Goal: Task Accomplishment & Management: Use online tool/utility

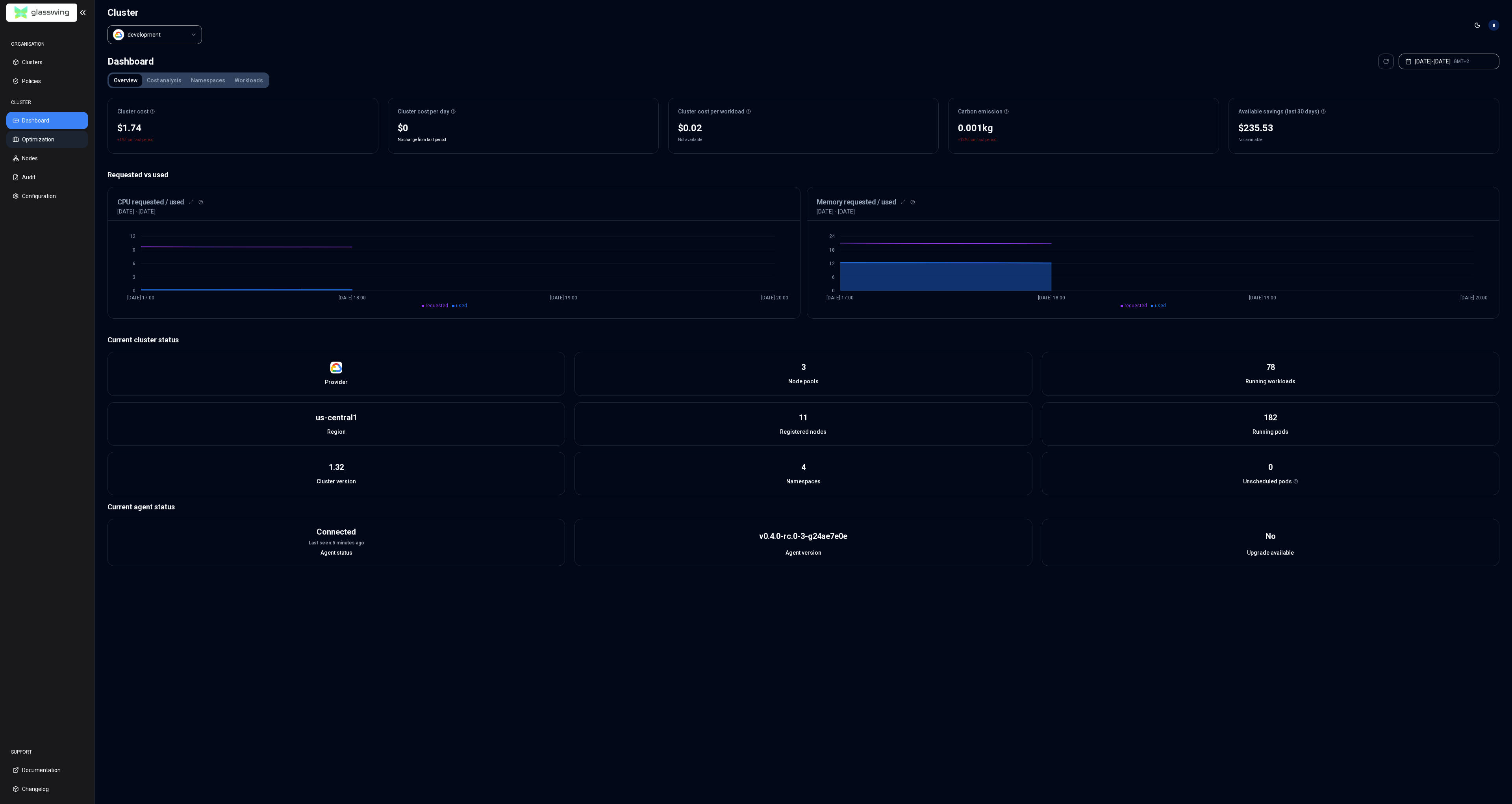
click at [55, 142] on button "Optimization" at bounding box center [47, 140] width 82 height 17
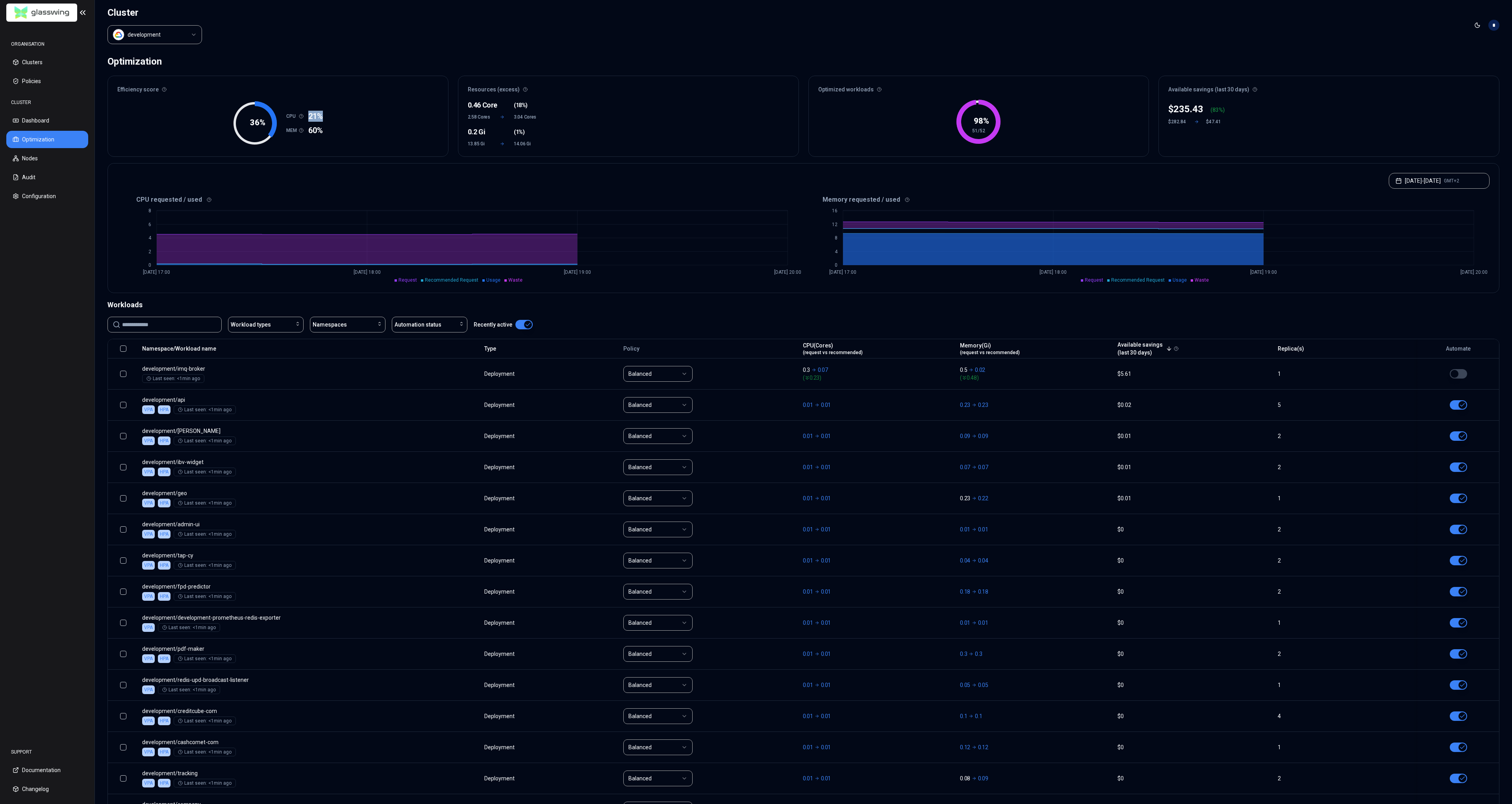
drag, startPoint x: 309, startPoint y: 115, endPoint x: 323, endPoint y: 114, distance: 14.0
click at [323, 114] on div "CPU 21%" at bounding box center [304, 116] width 37 height 11
click at [327, 124] on div "36 % CPU 21% MEM 60%" at bounding box center [278, 126] width 340 height 58
drag, startPoint x: 310, startPoint y: 130, endPoint x: 334, endPoint y: 132, distance: 24.1
click at [333, 130] on div "36 % CPU 21% MEM 60%" at bounding box center [278, 126] width 340 height 58
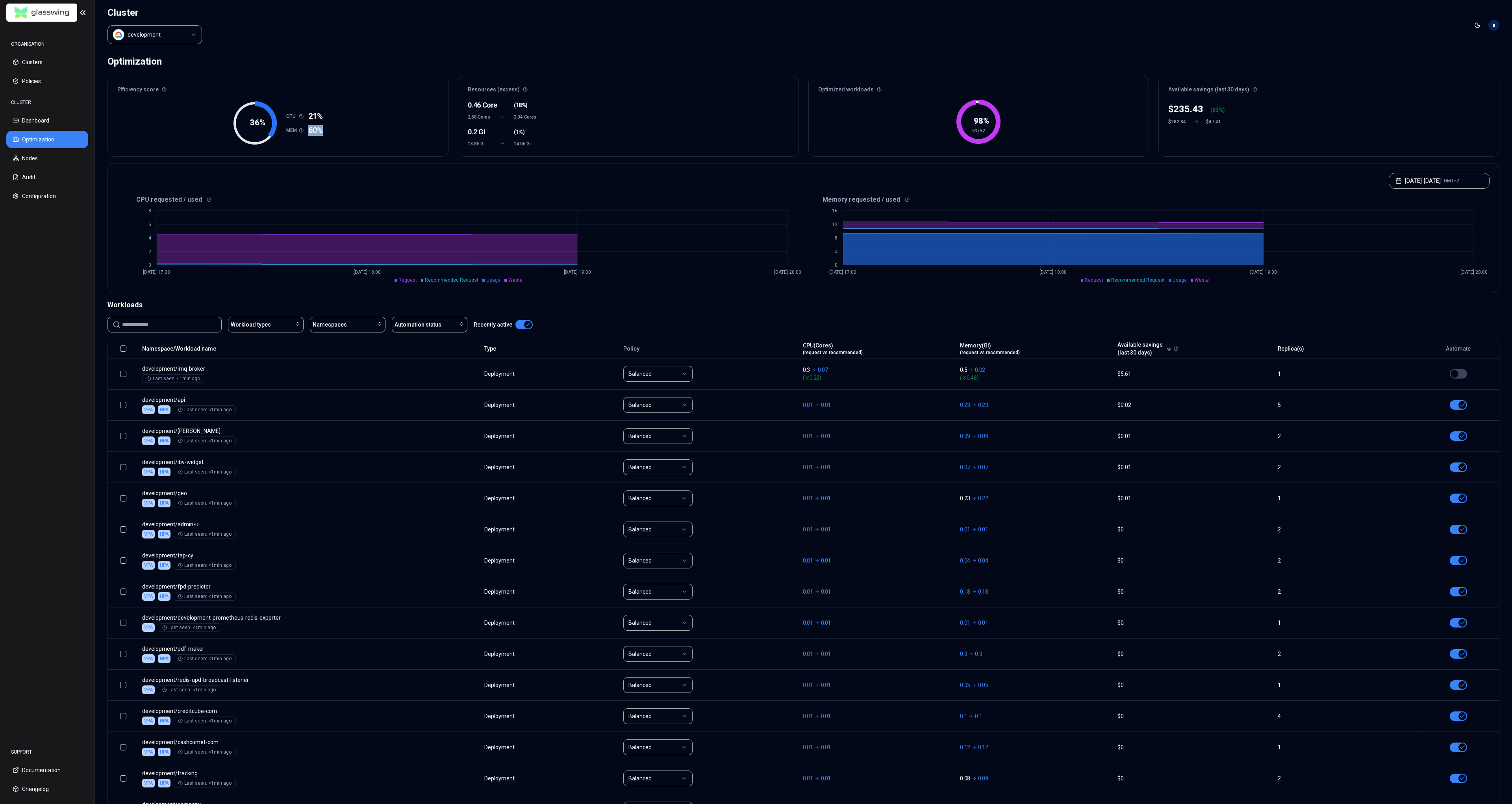
click at [334, 132] on div "36 % CPU 21% MEM 60%" at bounding box center [278, 126] width 340 height 58
drag, startPoint x: 313, startPoint y: 116, endPoint x: 324, endPoint y: 118, distance: 11.2
click at [321, 117] on span "21%" at bounding box center [315, 116] width 14 height 11
click at [319, 120] on span "21%" at bounding box center [315, 116] width 14 height 11
drag, startPoint x: 307, startPoint y: 113, endPoint x: 316, endPoint y: 113, distance: 9.0
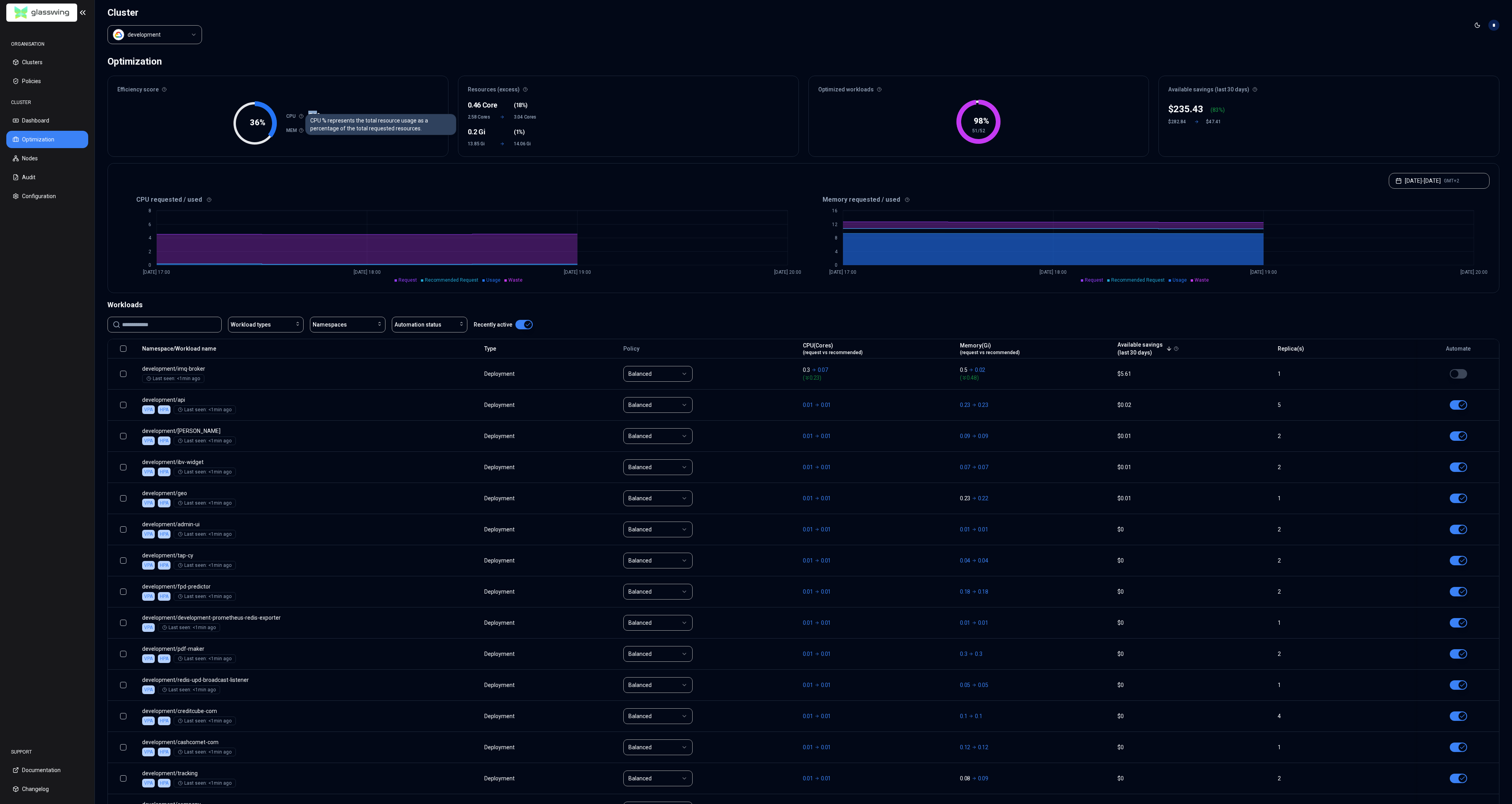
click at [316, 113] on div "CPU CPU % represents the total resource usage as a percentage of the total requ…" at bounding box center [304, 116] width 37 height 11
click at [327, 114] on div "36 % CPU 21% MEM 60%" at bounding box center [278, 126] width 340 height 58
drag, startPoint x: 122, startPoint y: 89, endPoint x: 164, endPoint y: 89, distance: 42.0
click at [164, 89] on div "Efficiency score" at bounding box center [278, 87] width 340 height 22
click at [151, 99] on div "36 % CPU 21% MEM 60%" at bounding box center [278, 126] width 340 height 58
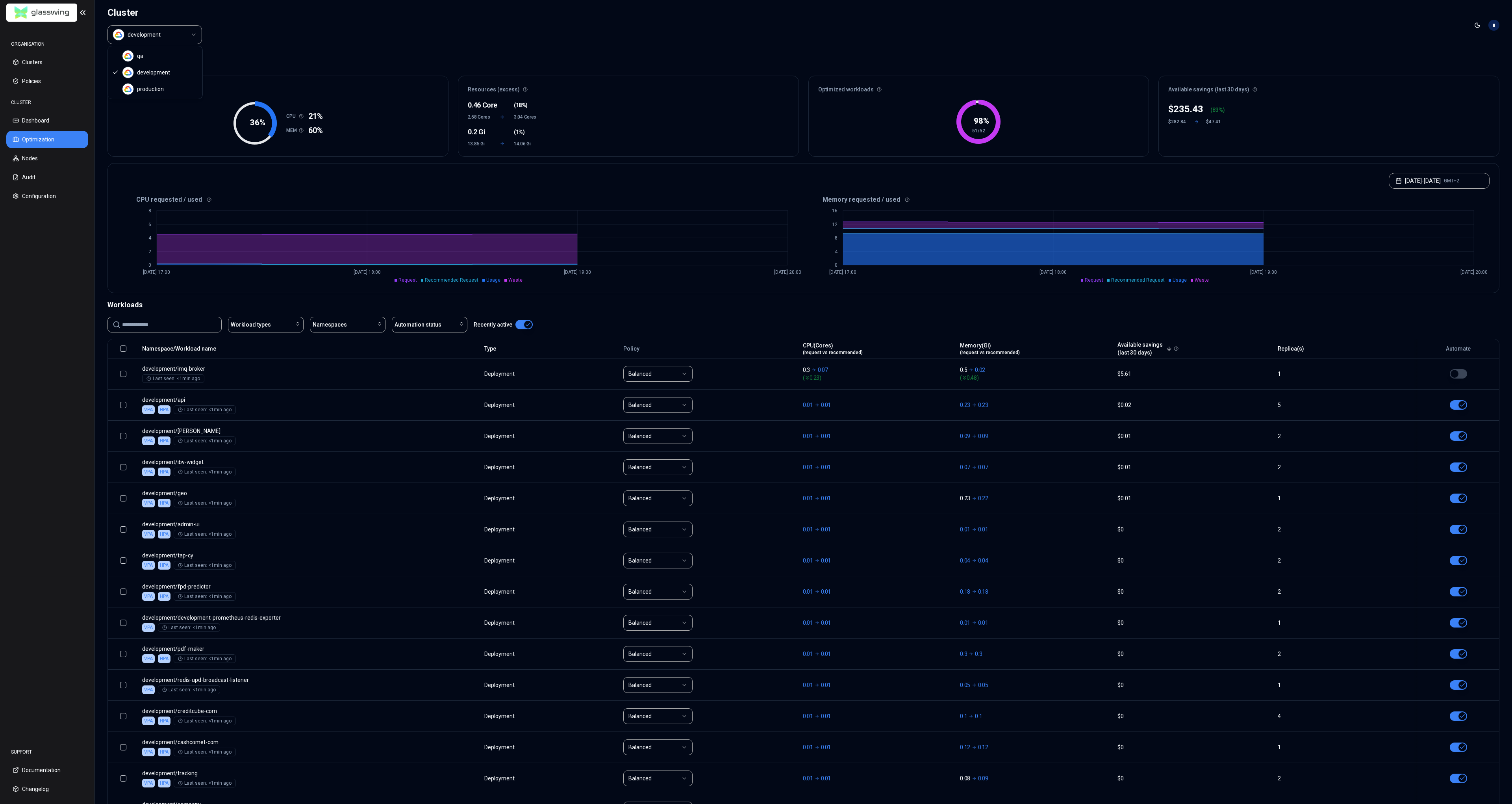
click at [149, 33] on html "ORGANISATION Clusters Policies CLUSTER Dashboard Optimization Nodes Audit Confi…" at bounding box center [756, 402] width 1512 height 804
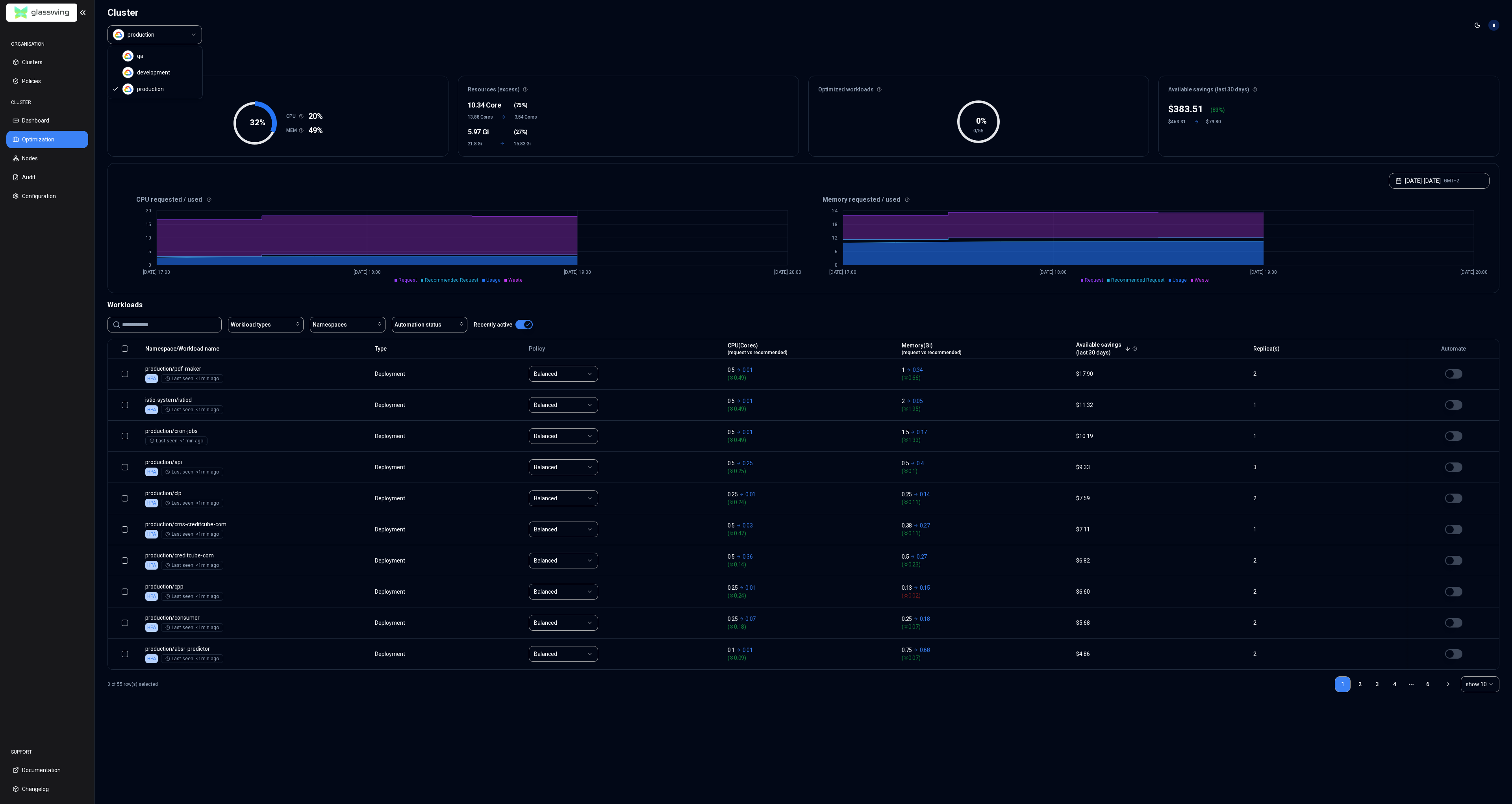
click at [177, 37] on html "ORGANISATION Clusters Policies CLUSTER Dashboard Optimization Nodes Audit Confi…" at bounding box center [756, 402] width 1512 height 804
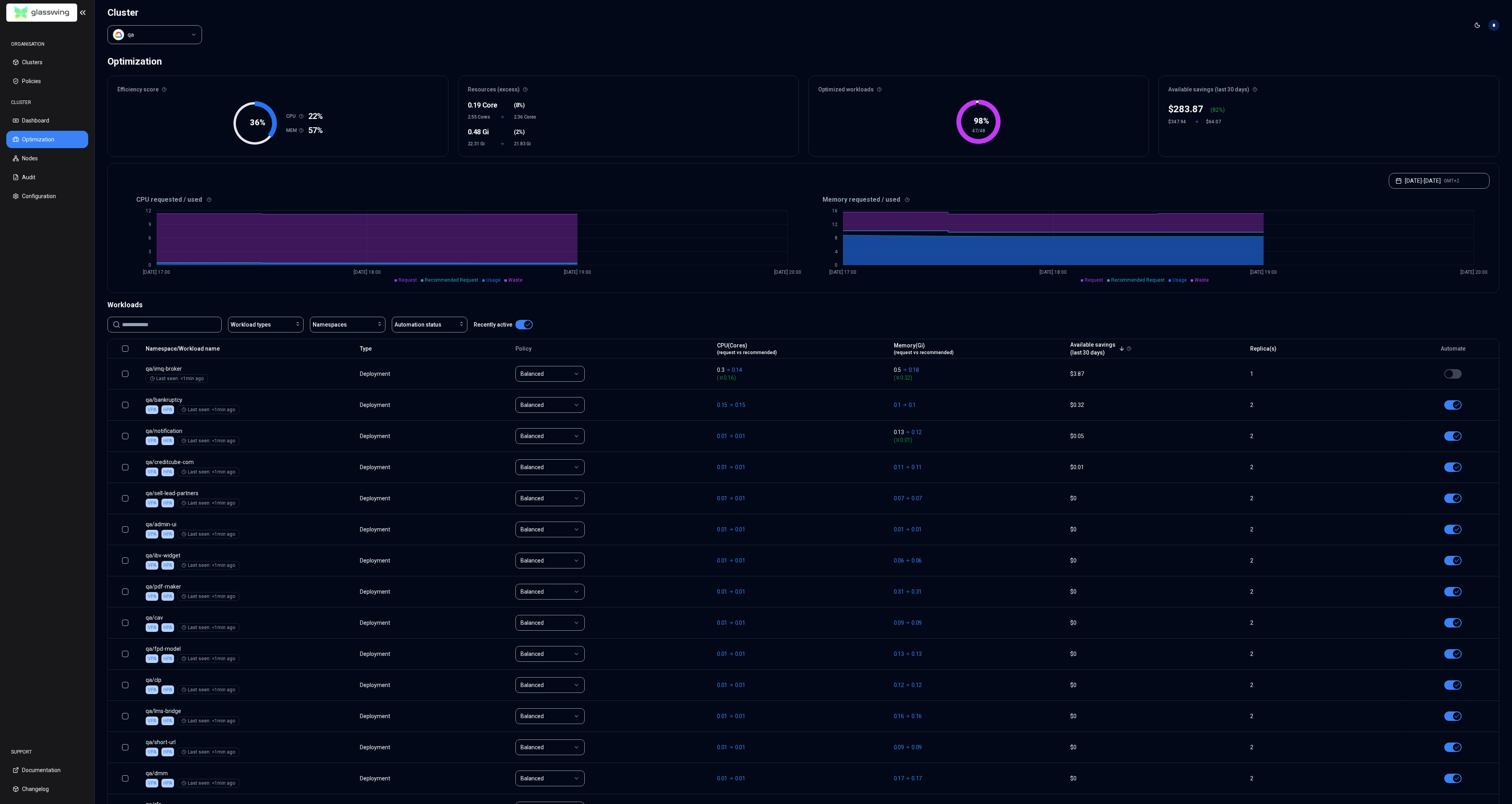
click at [175, 36] on html "ORGANISATION Clusters Policies CLUSTER Dashboard Optimization Nodes Audit Confi…" at bounding box center [756, 402] width 1512 height 804
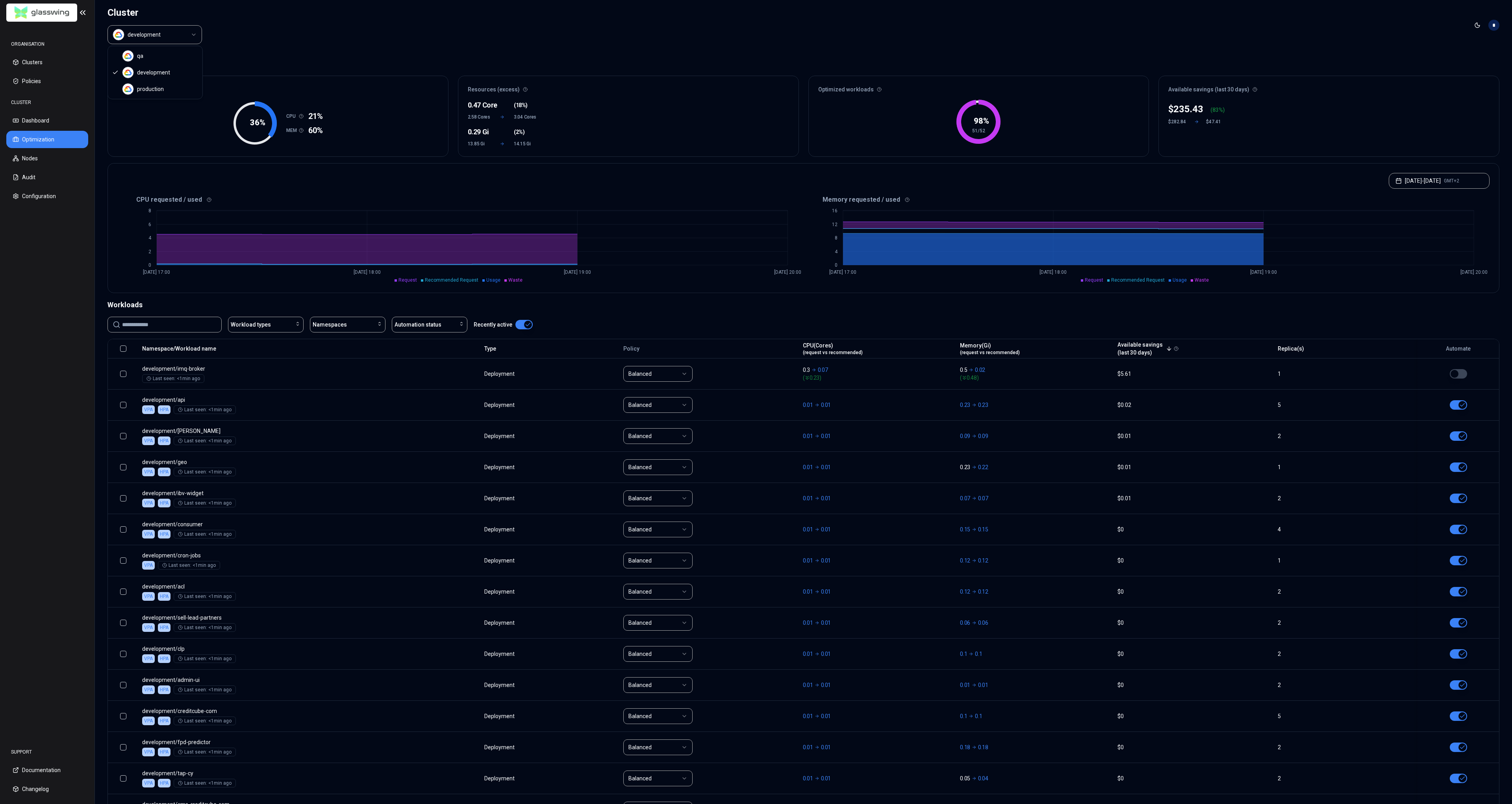
click at [166, 35] on html "ORGANISATION Clusters Policies CLUSTER Dashboard Optimization Nodes Audit Confi…" at bounding box center [756, 402] width 1512 height 804
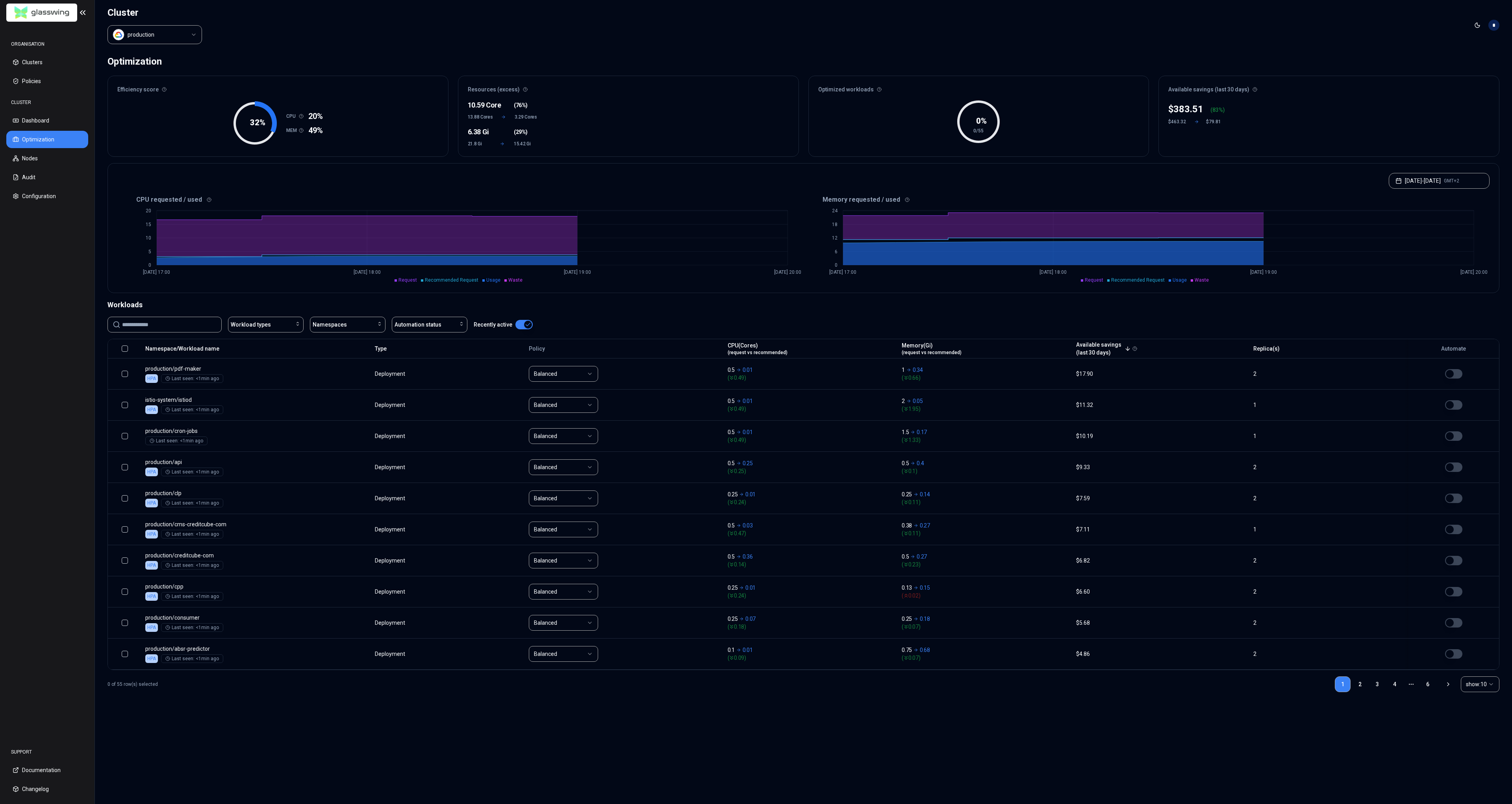
click at [1487, 686] on html "ORGANISATION Clusters Policies CLUSTER Dashboard Optimization Nodes Audit Confi…" at bounding box center [756, 402] width 1512 height 804
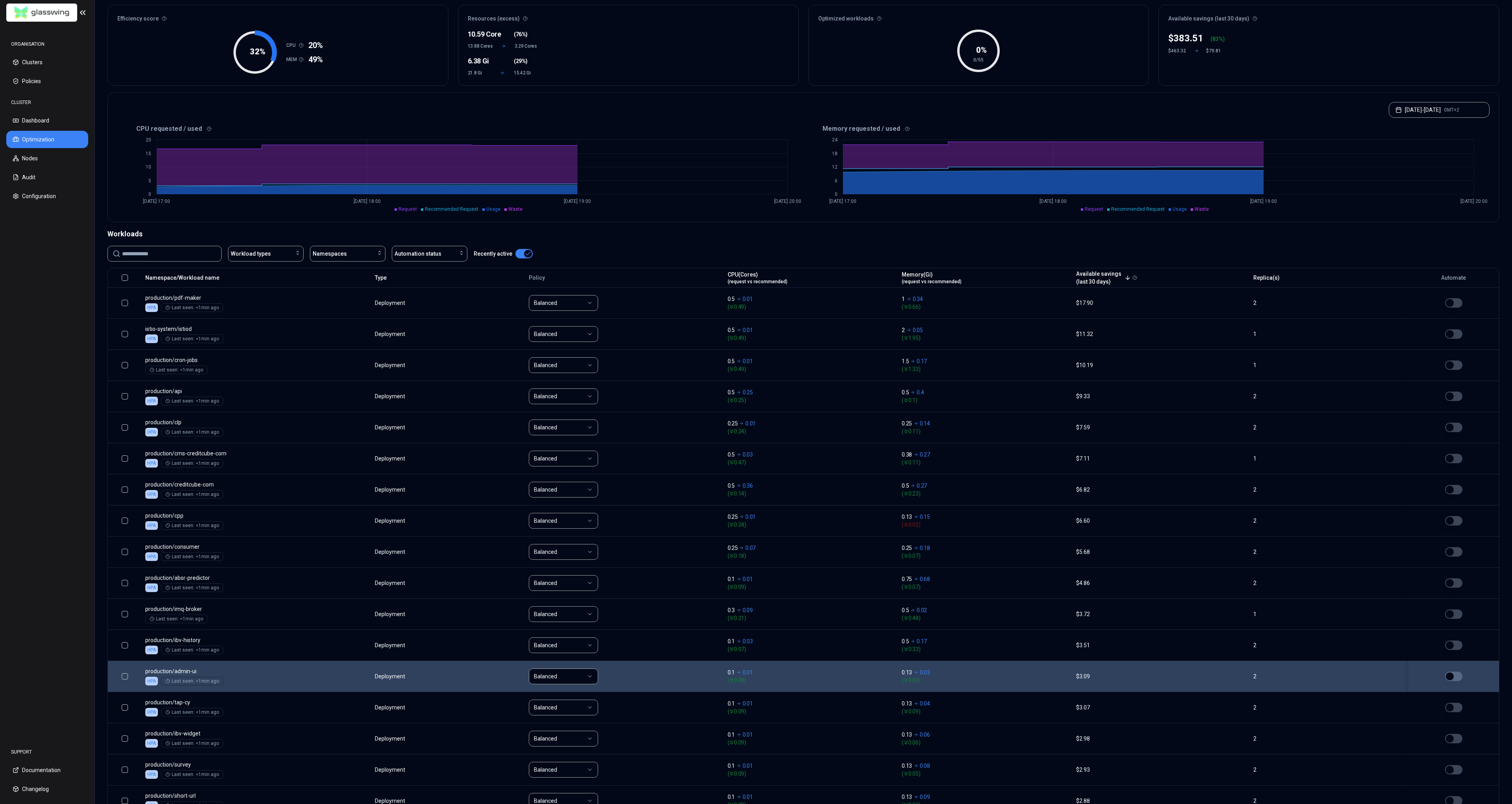
scroll to position [56, 0]
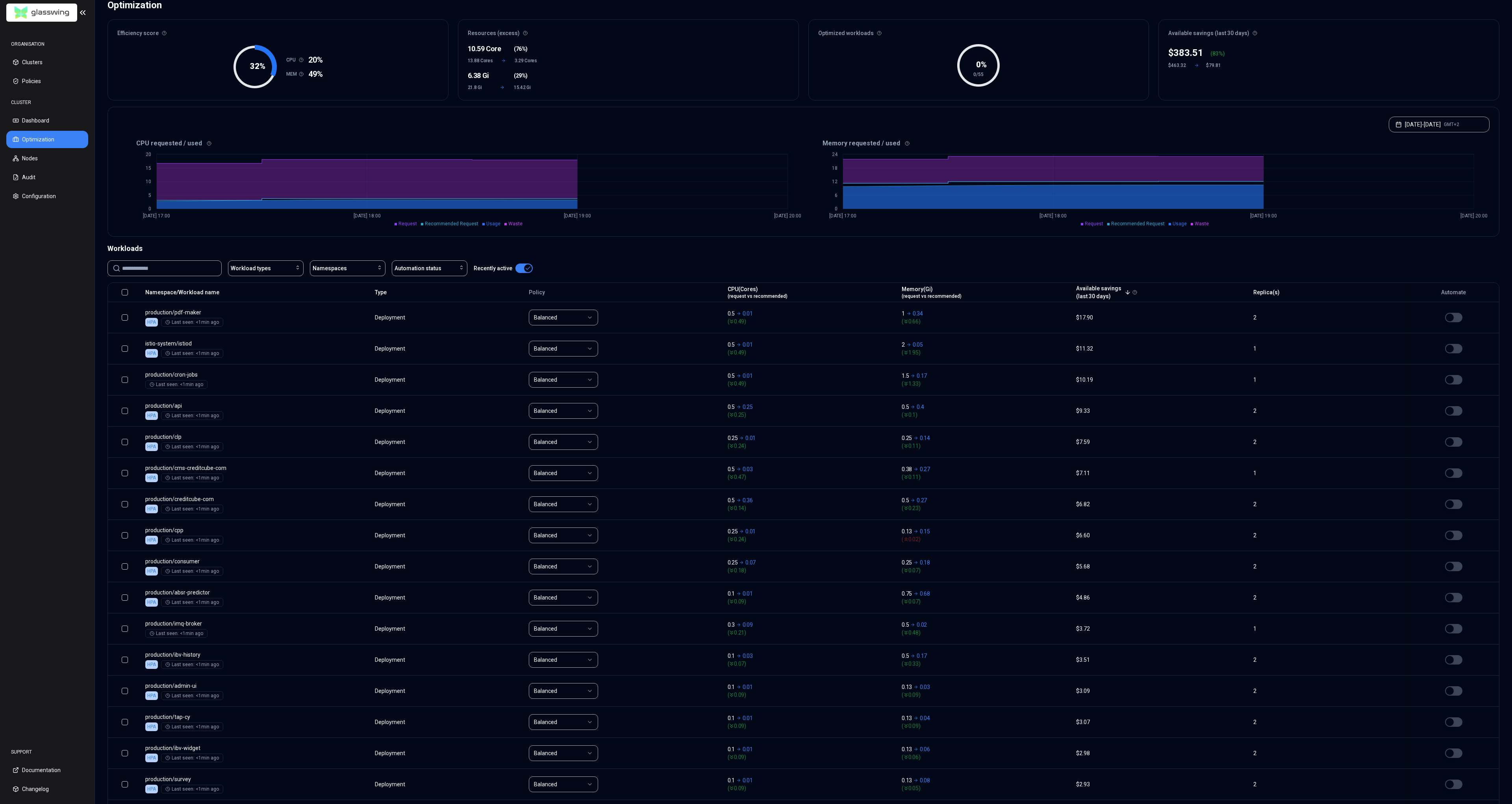
click at [126, 292] on button "button" at bounding box center [125, 292] width 6 height 6
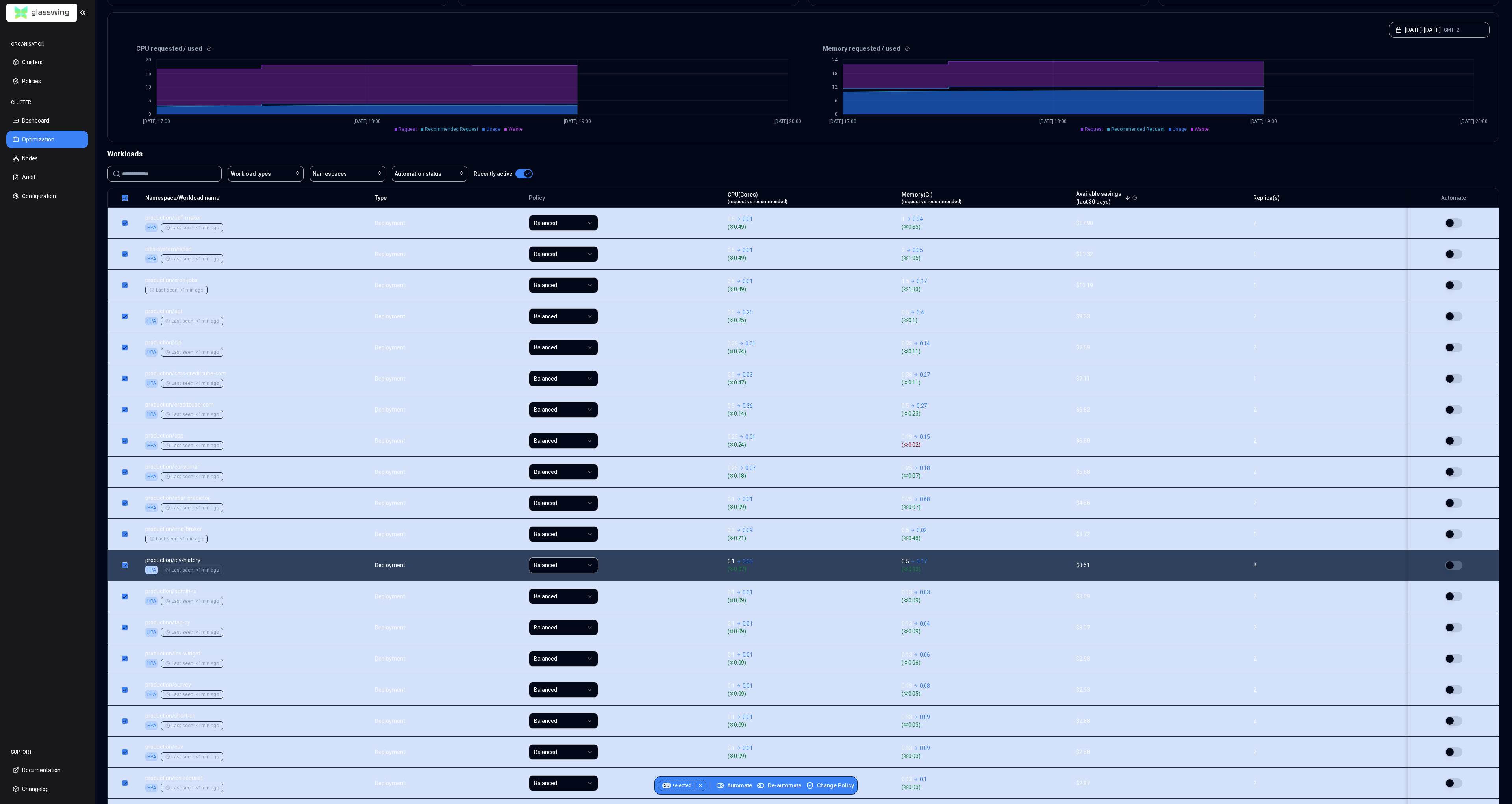
scroll to position [245, 0]
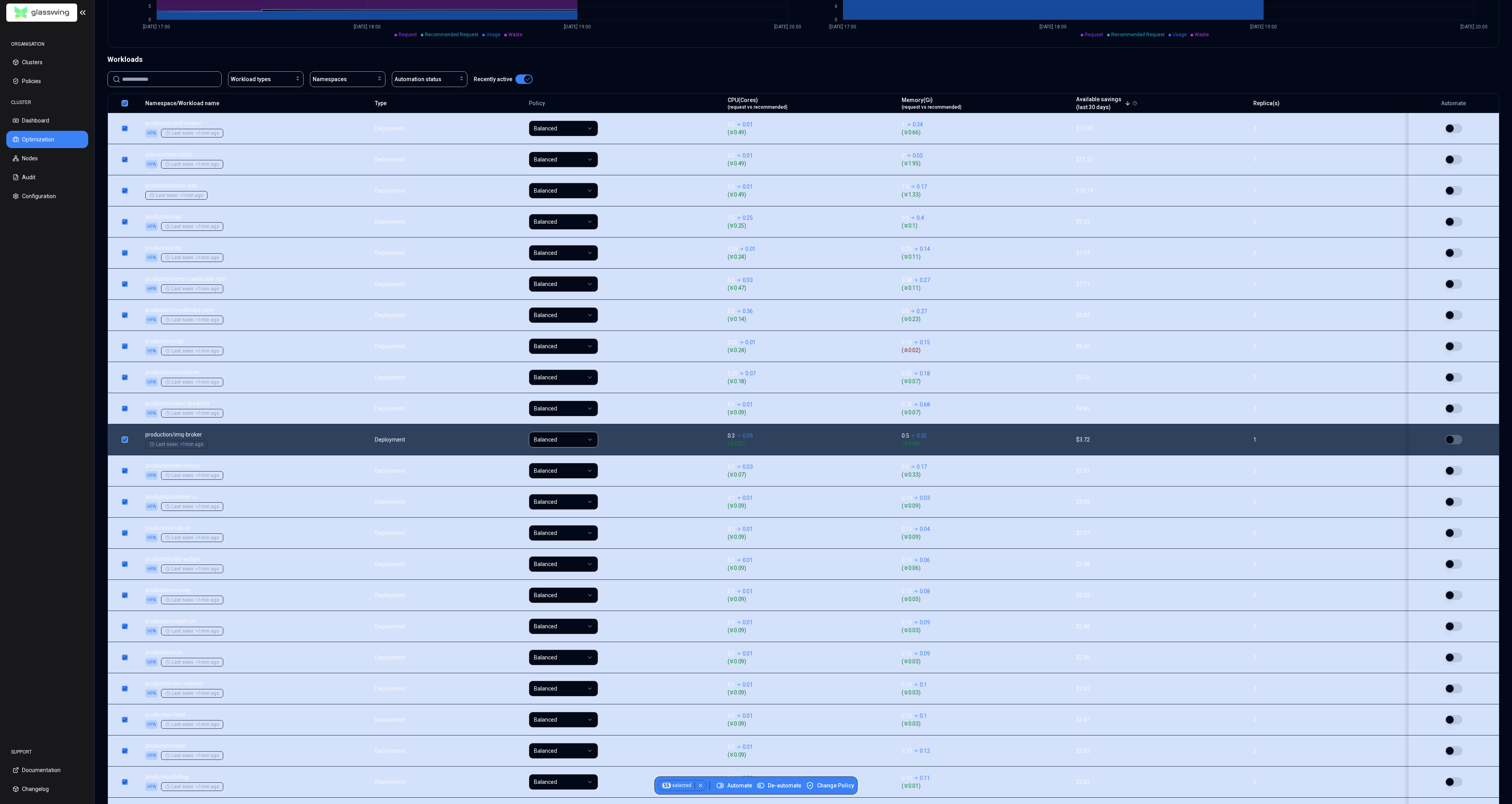
click at [126, 439] on button "button" at bounding box center [125, 439] width 6 height 6
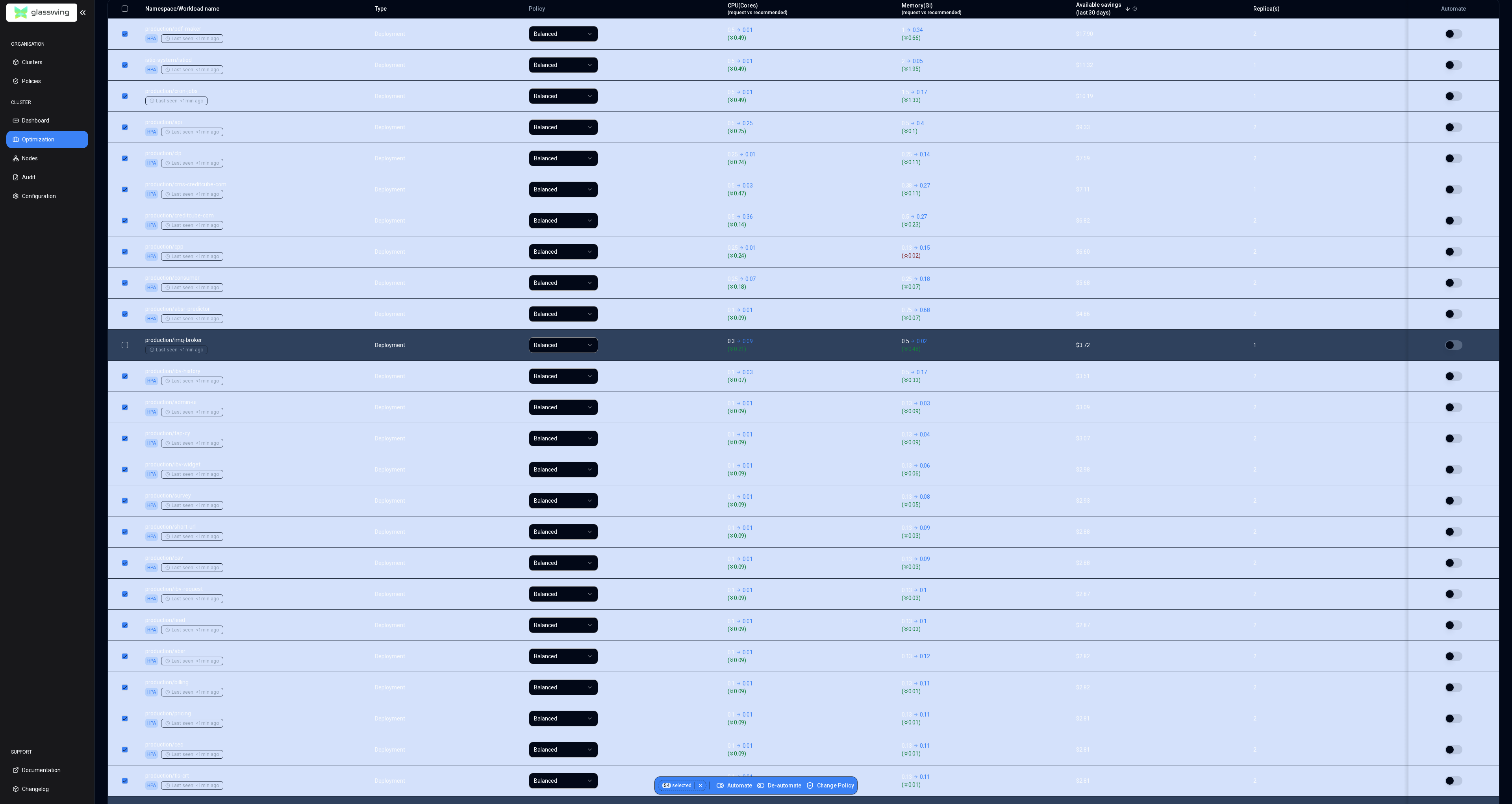
scroll to position [151, 0]
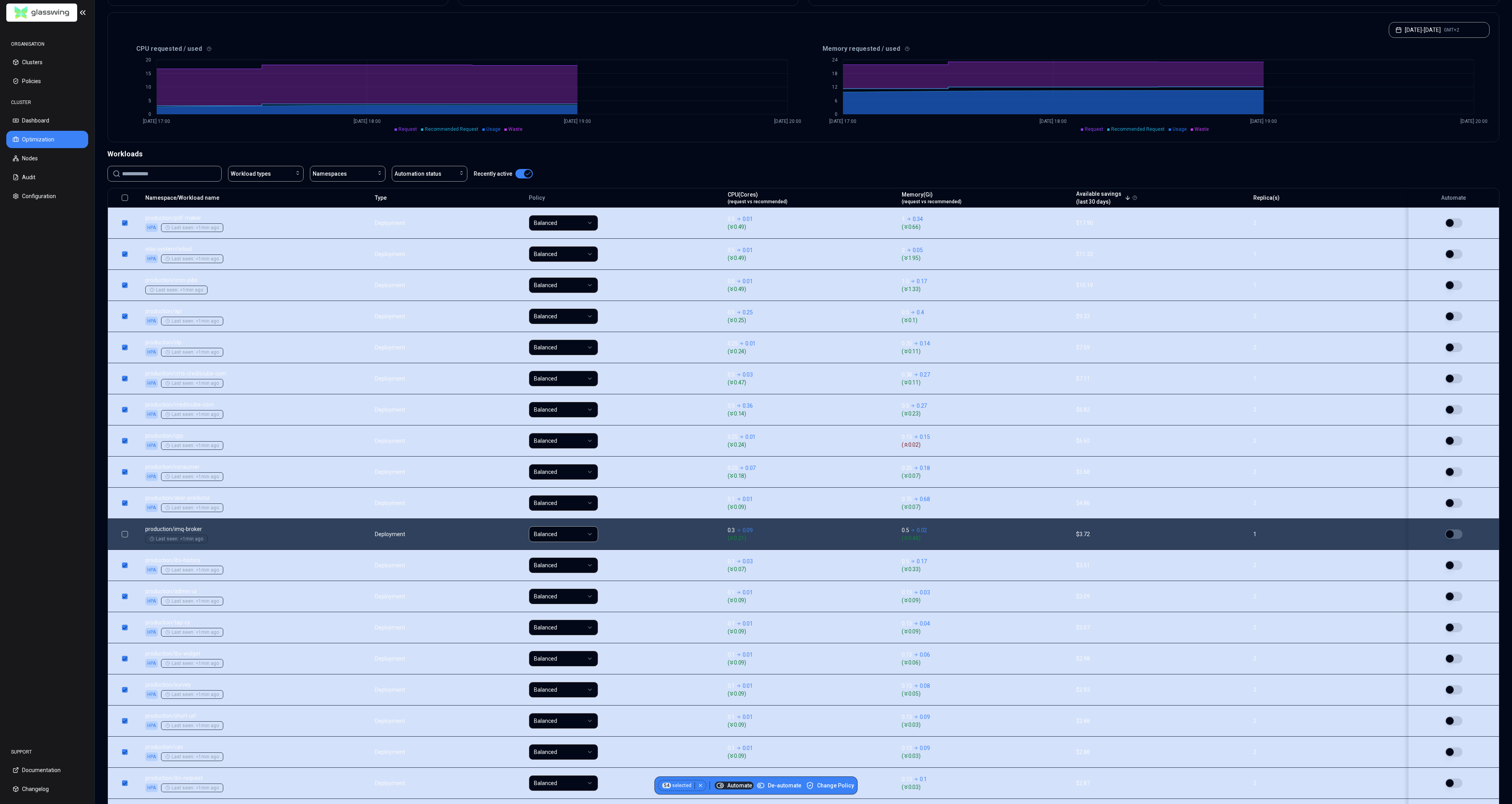
click at [733, 787] on span "Automate" at bounding box center [734, 785] width 36 height 8
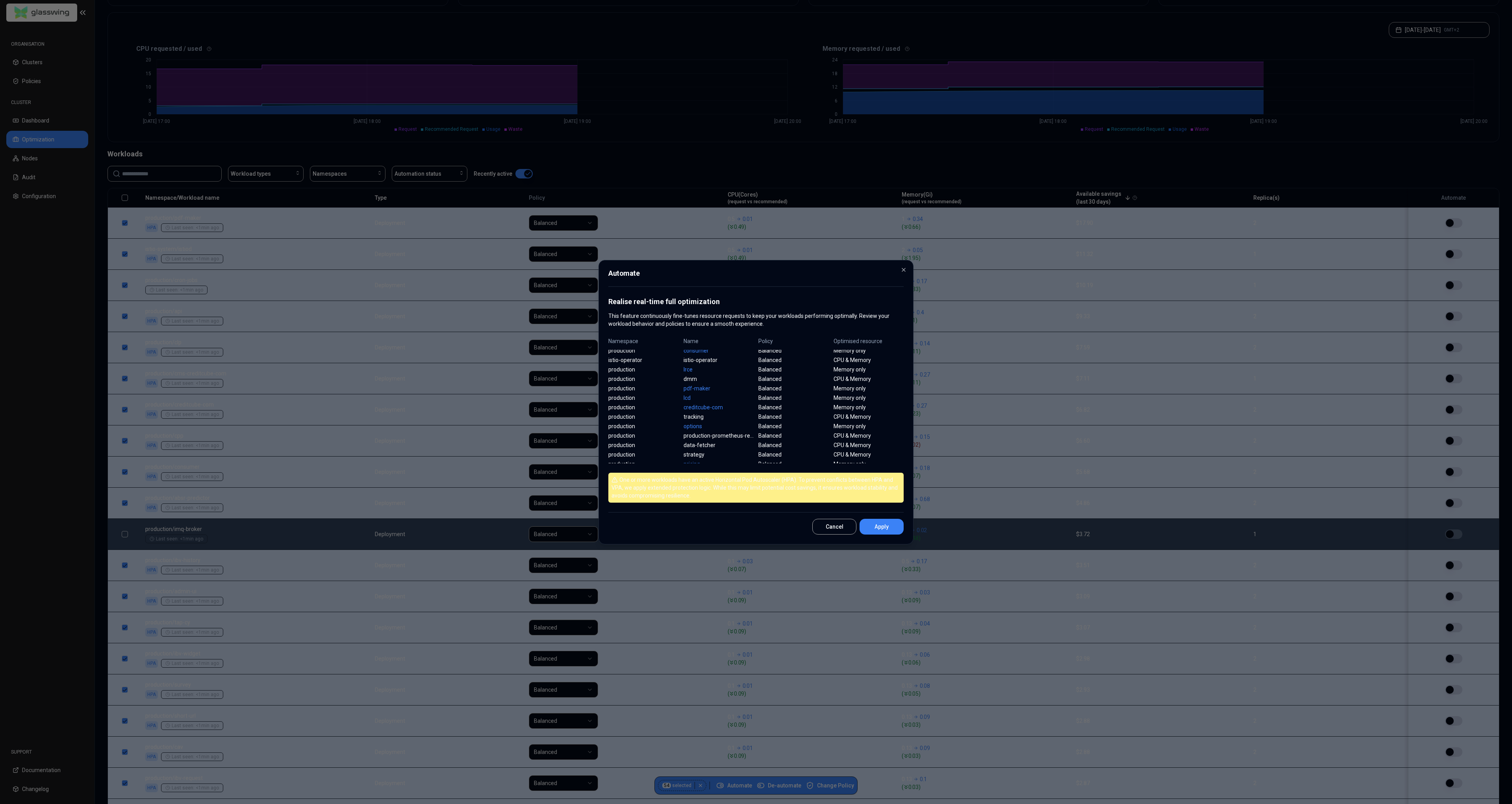
scroll to position [396, 0]
click at [888, 525] on button "Apply" at bounding box center [882, 527] width 44 height 16
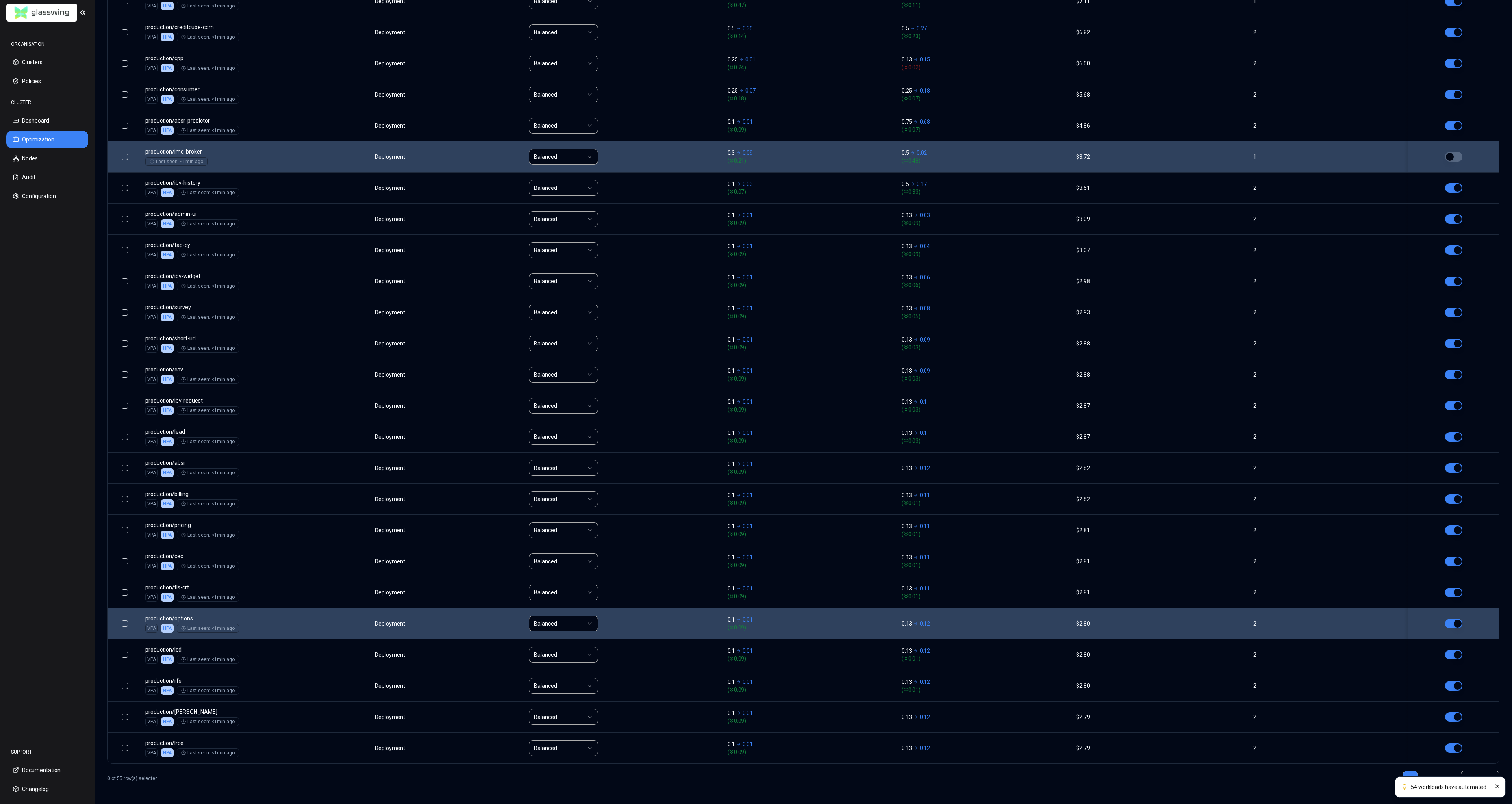
scroll to position [529, 0]
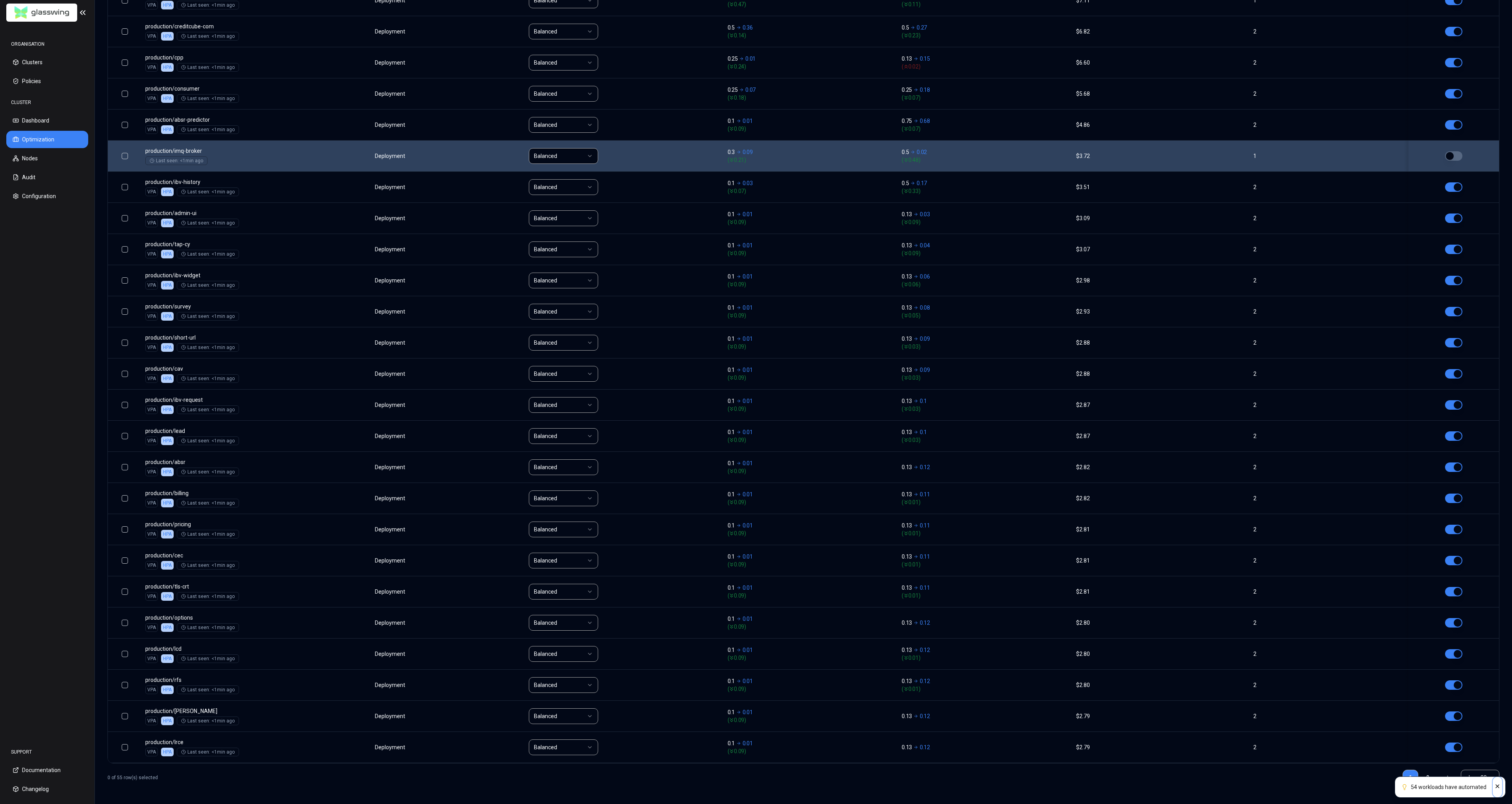
click at [1499, 784] on icon "Close" at bounding box center [1498, 786] width 6 height 6
click at [1428, 777] on link "2" at bounding box center [1428, 777] width 16 height 16
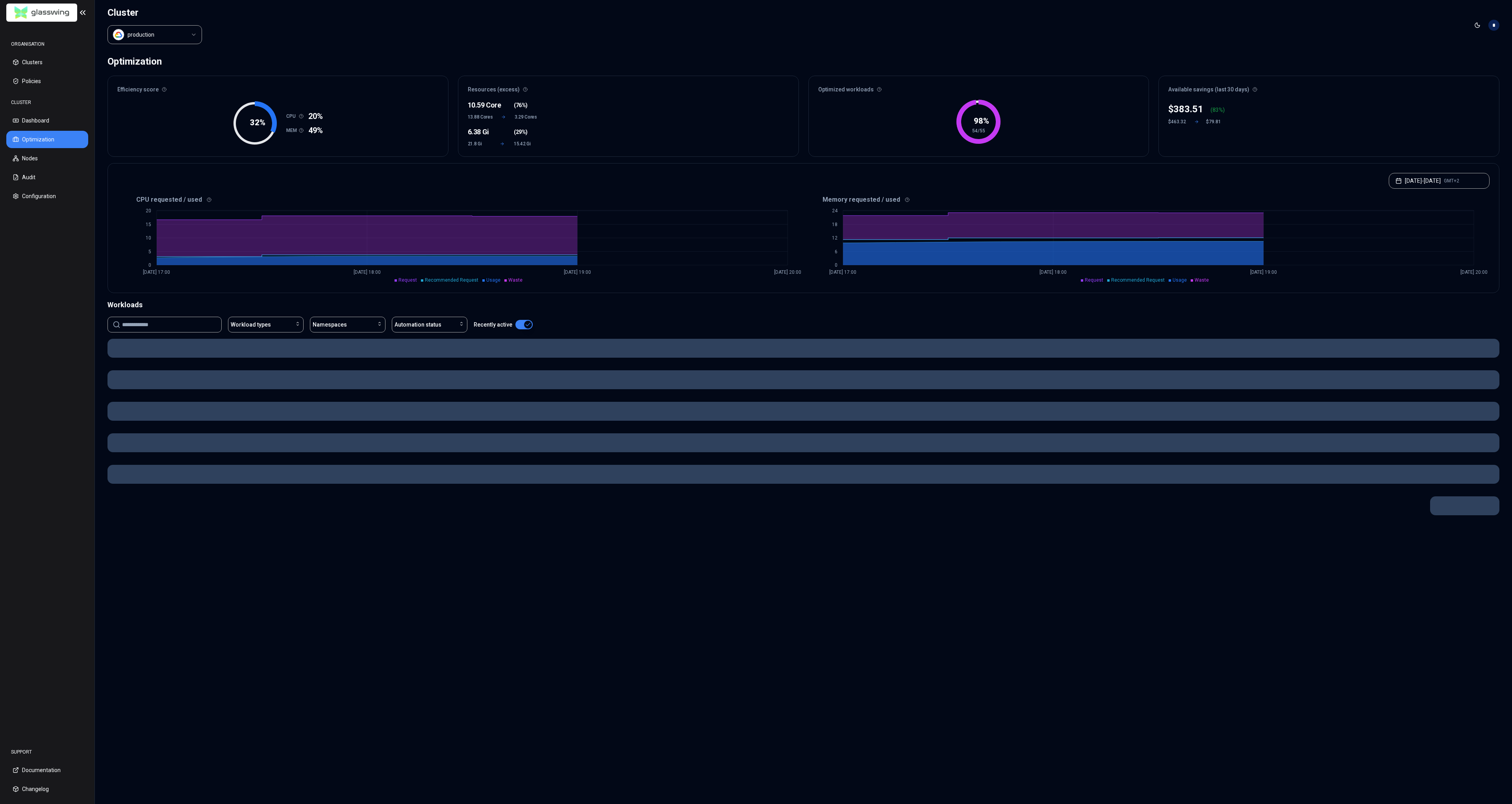
scroll to position [0, 0]
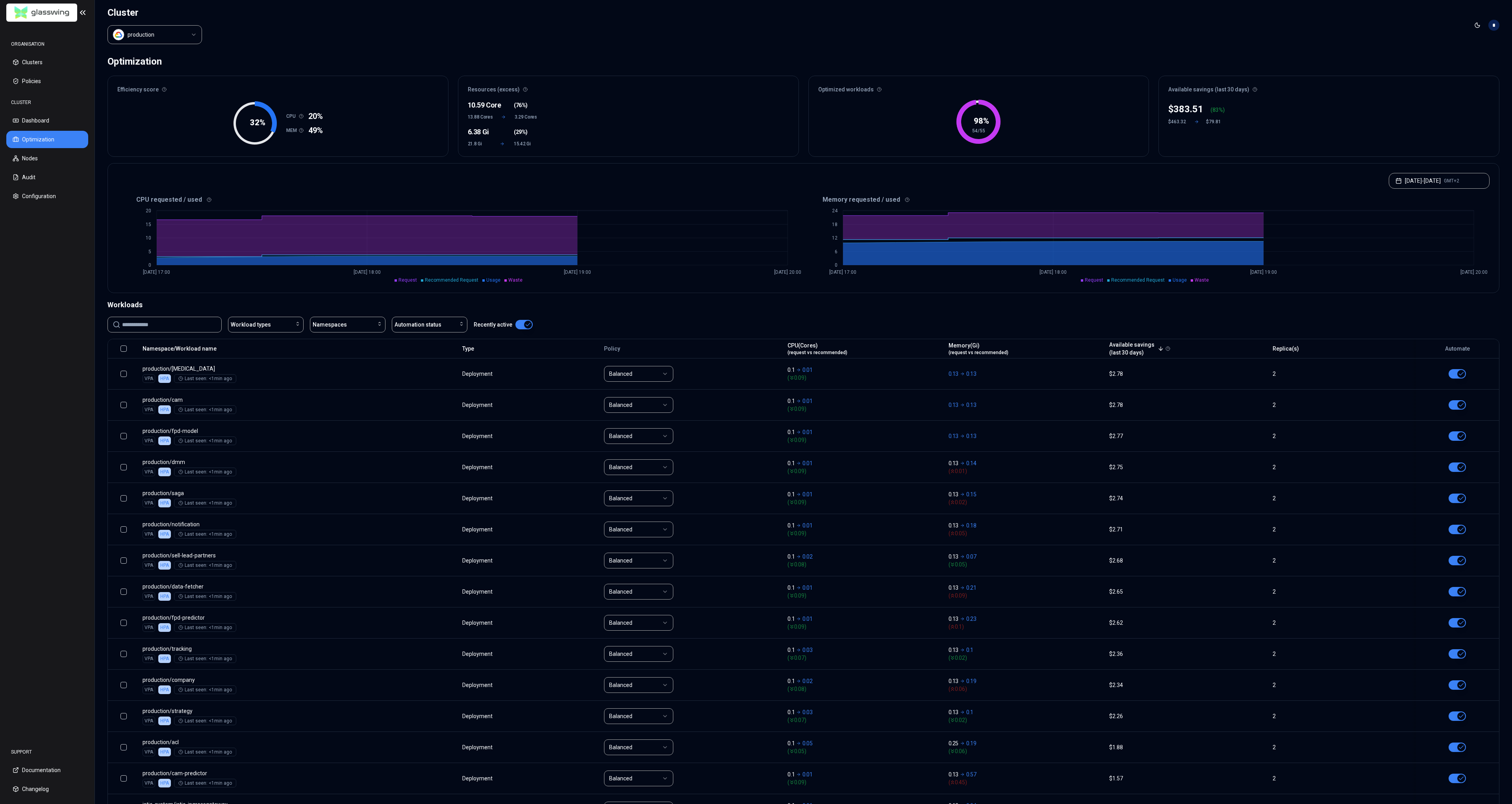
click at [124, 349] on button "button" at bounding box center [124, 349] width 6 height 6
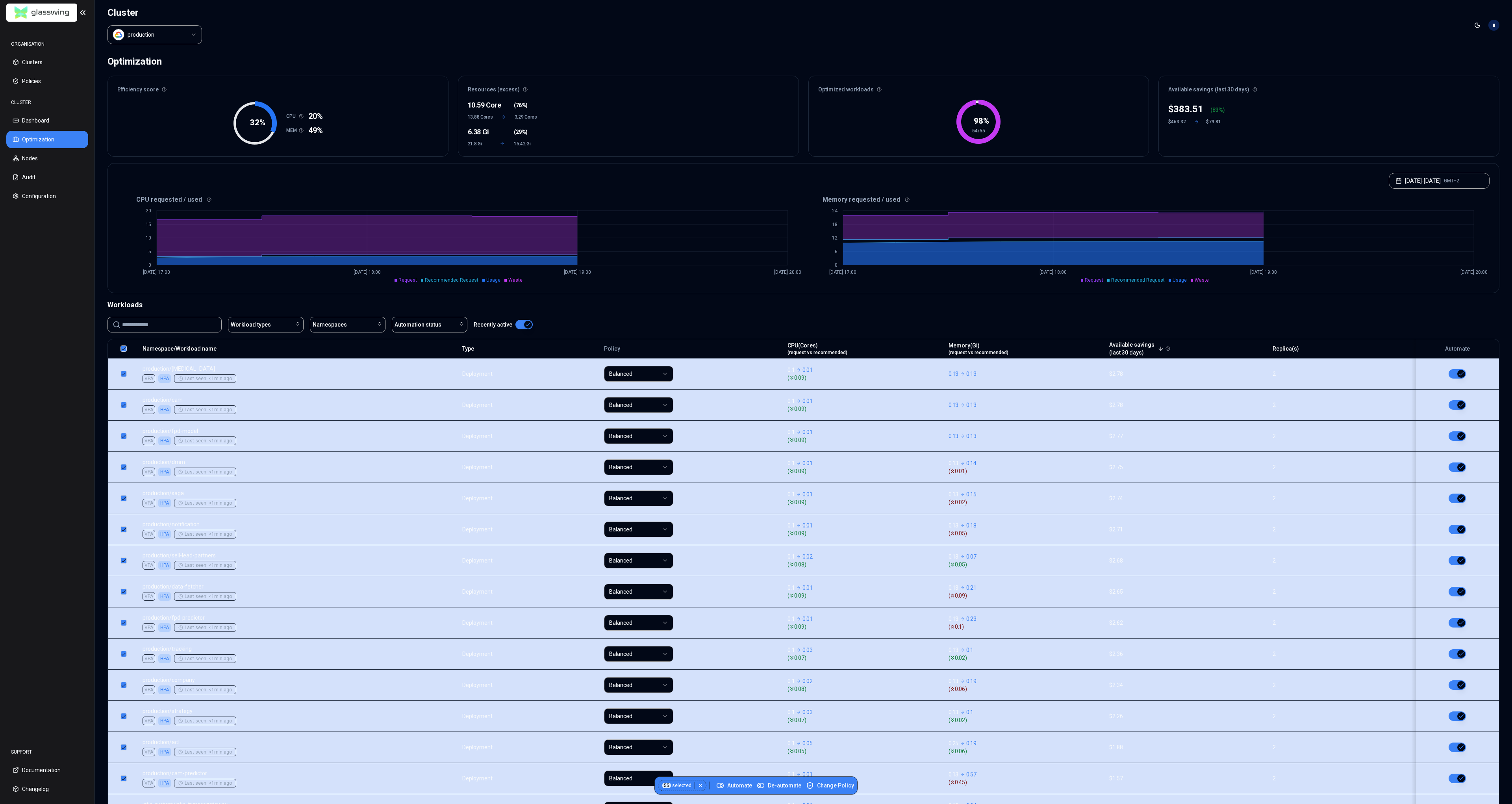
click at [741, 780] on div "Automate De-automate Change Policy" at bounding box center [785, 785] width 144 height 17
click at [741, 785] on span "Automate" at bounding box center [734, 785] width 36 height 8
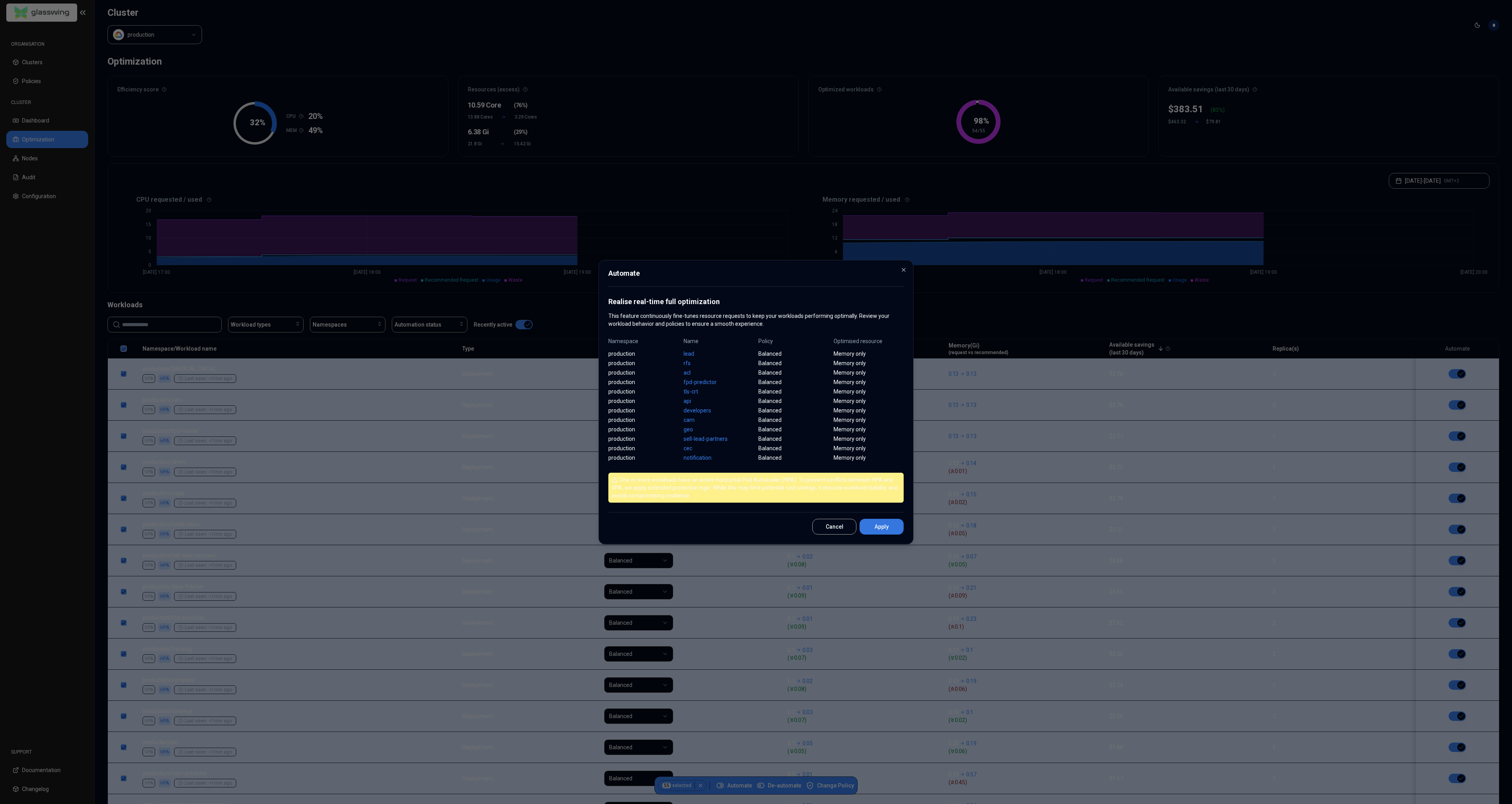
click at [883, 522] on button "Apply" at bounding box center [882, 527] width 44 height 16
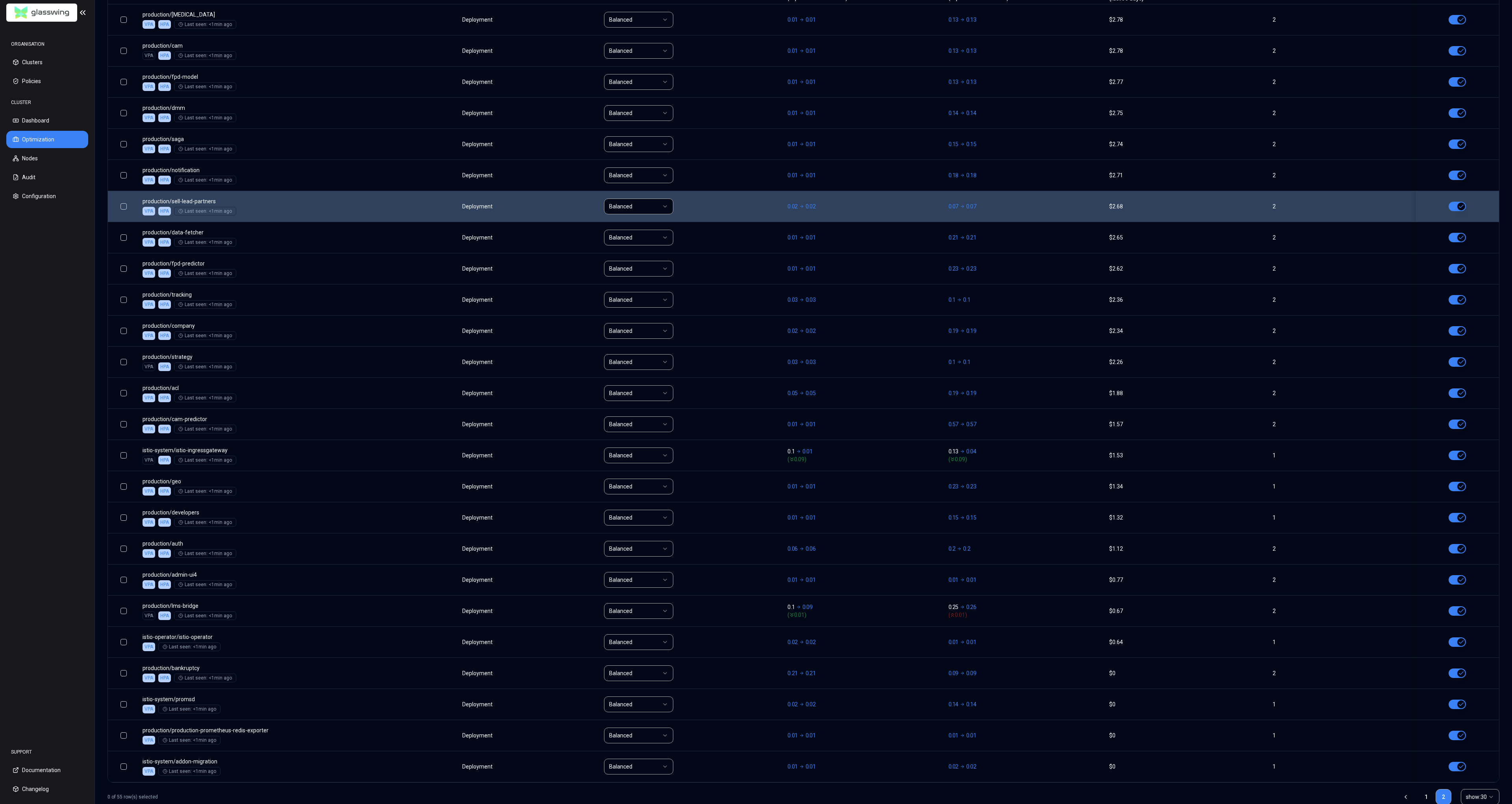
scroll to position [373, 0]
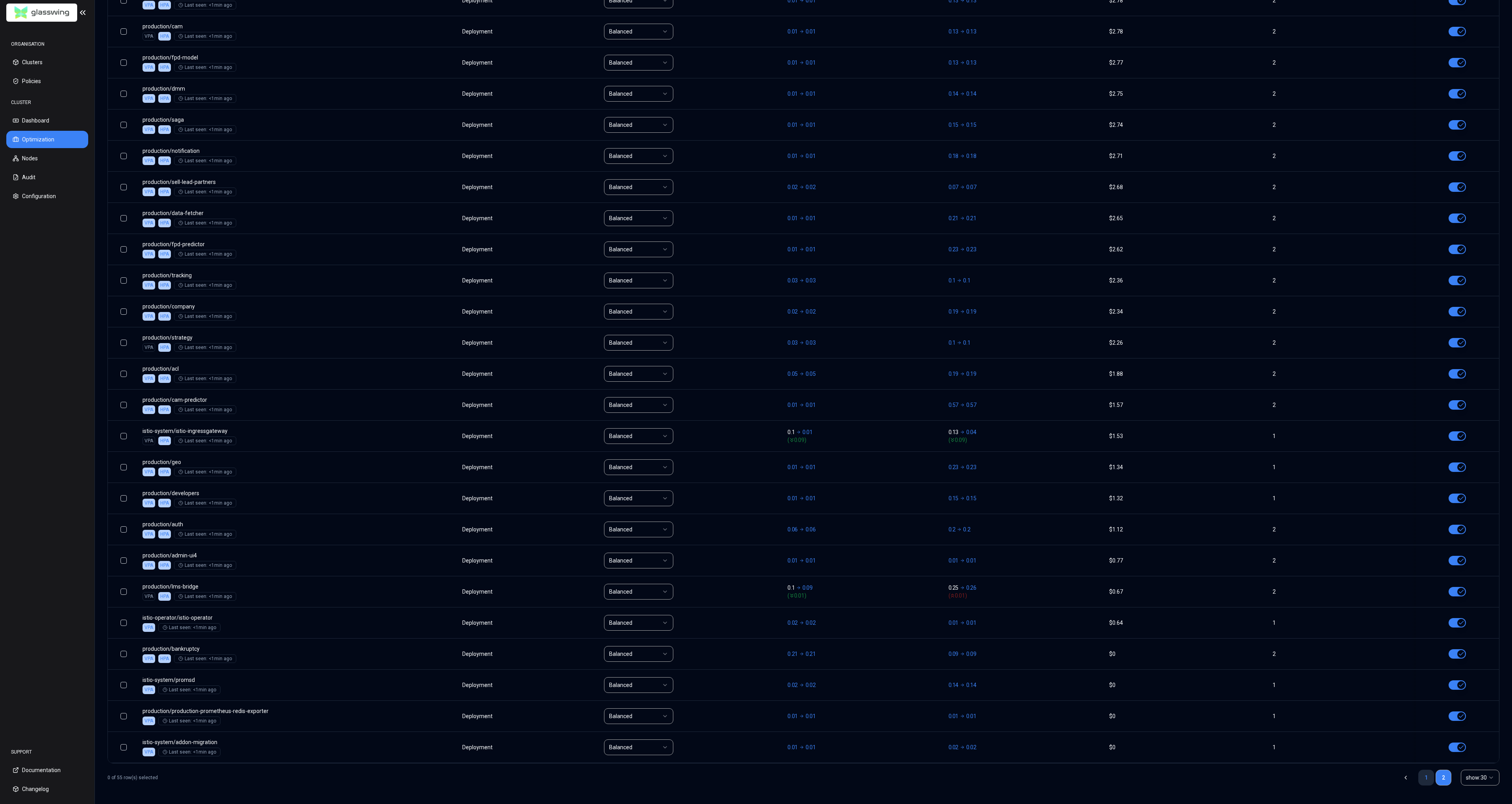
click at [1425, 778] on link "1" at bounding box center [1426, 777] width 16 height 16
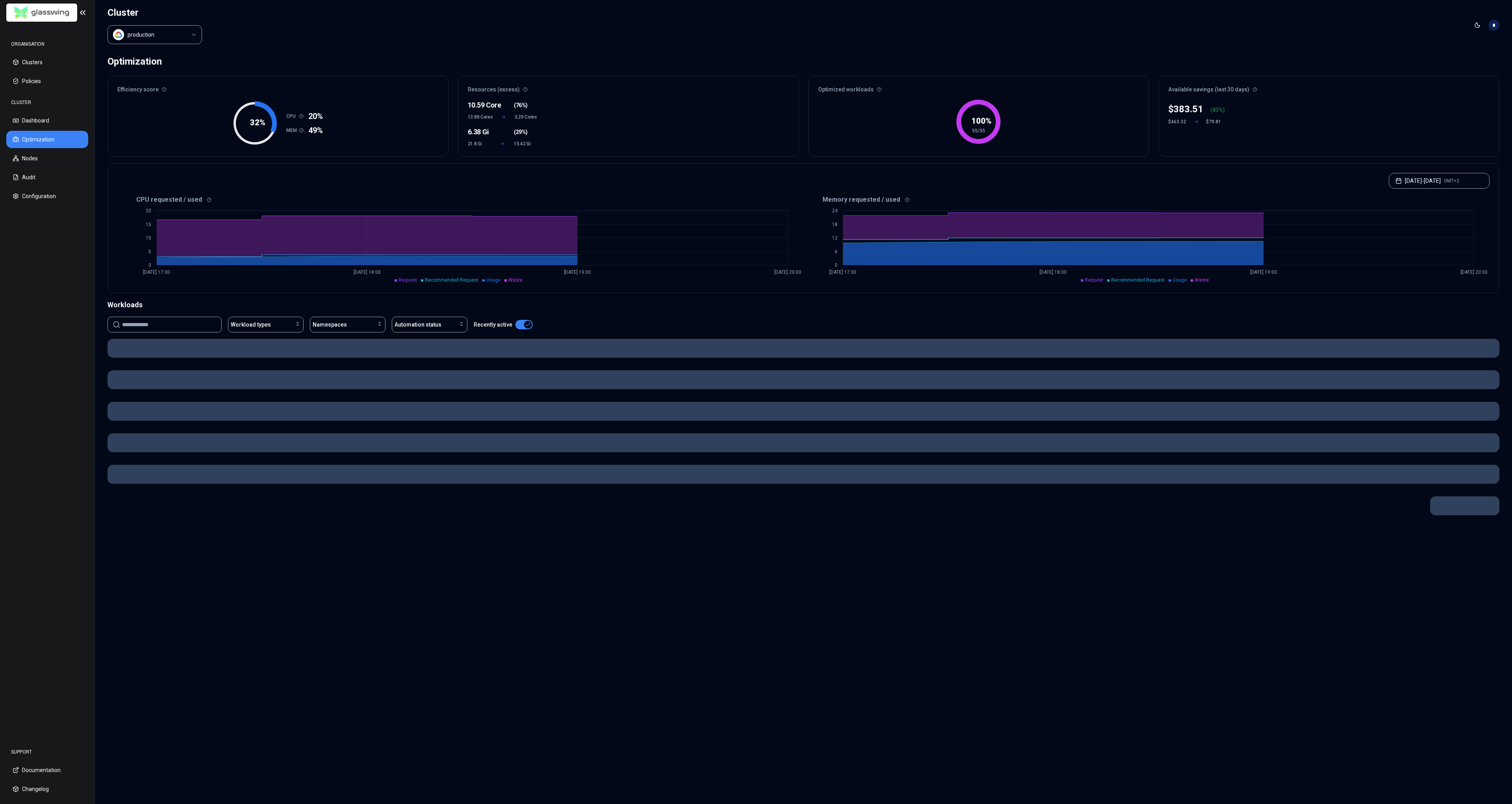
scroll to position [0, 0]
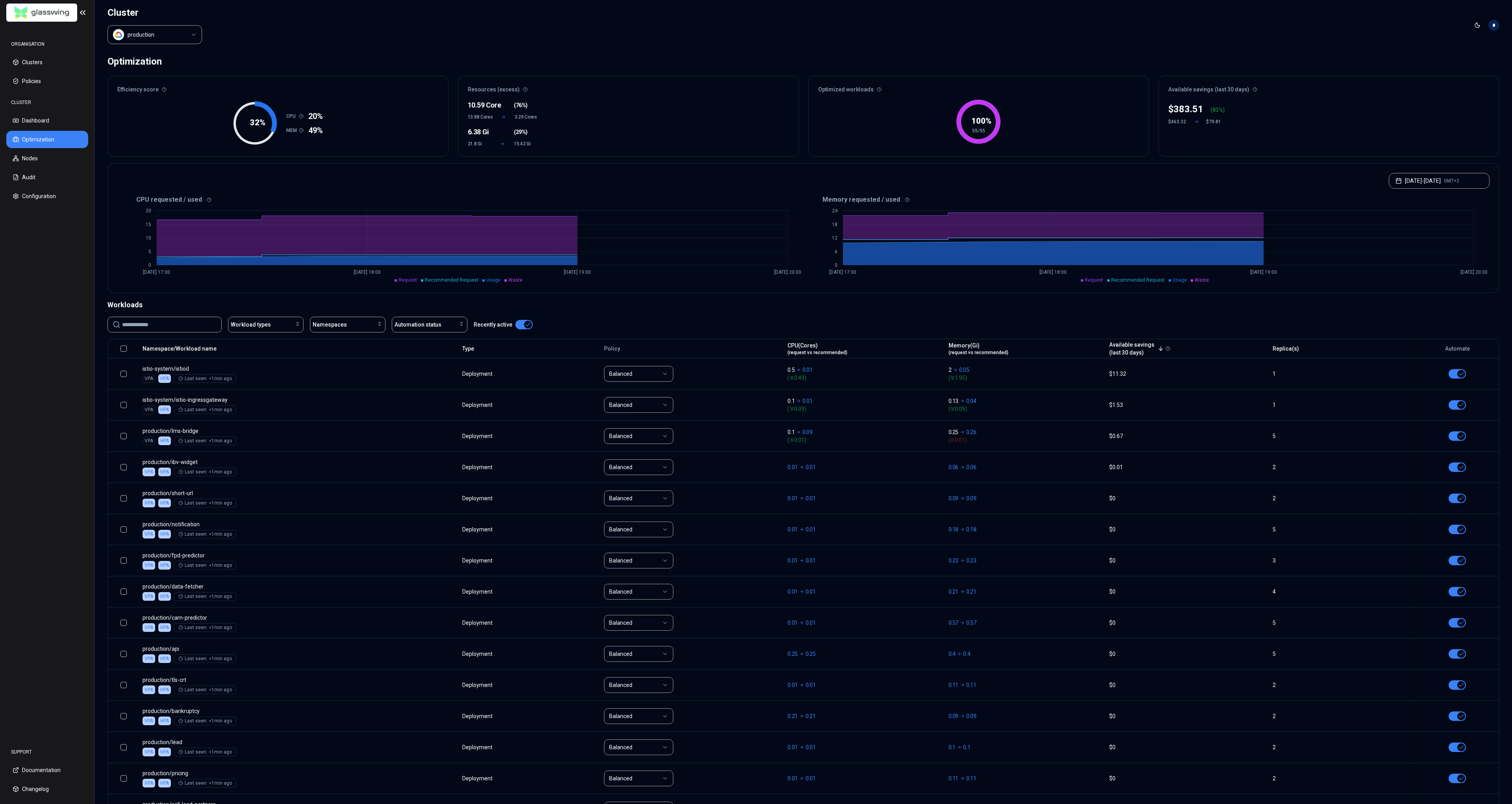
click at [183, 320] on input at bounding box center [169, 324] width 95 height 15
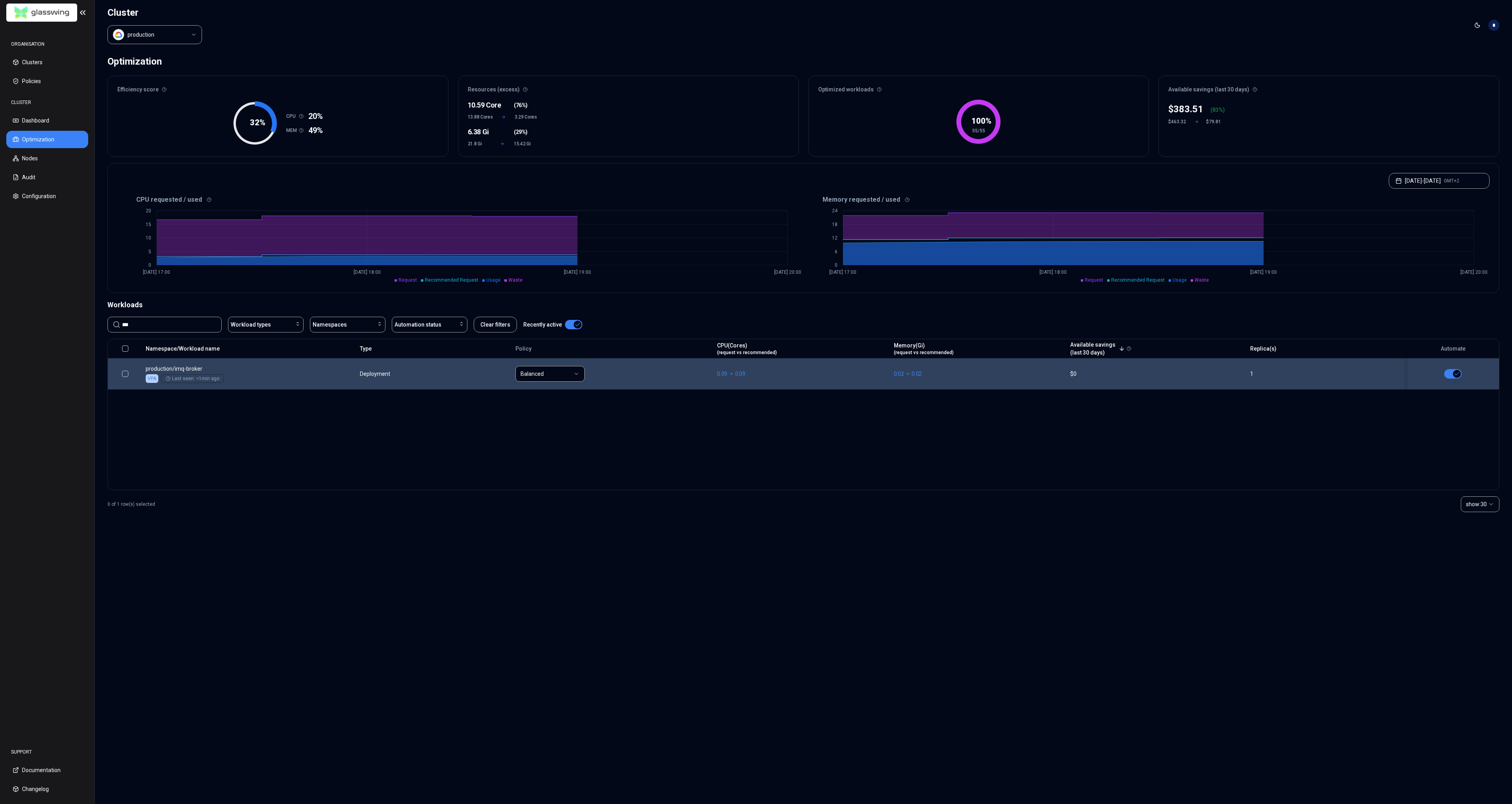
type input "***"
click at [1452, 374] on button "button" at bounding box center [1453, 373] width 17 height 10
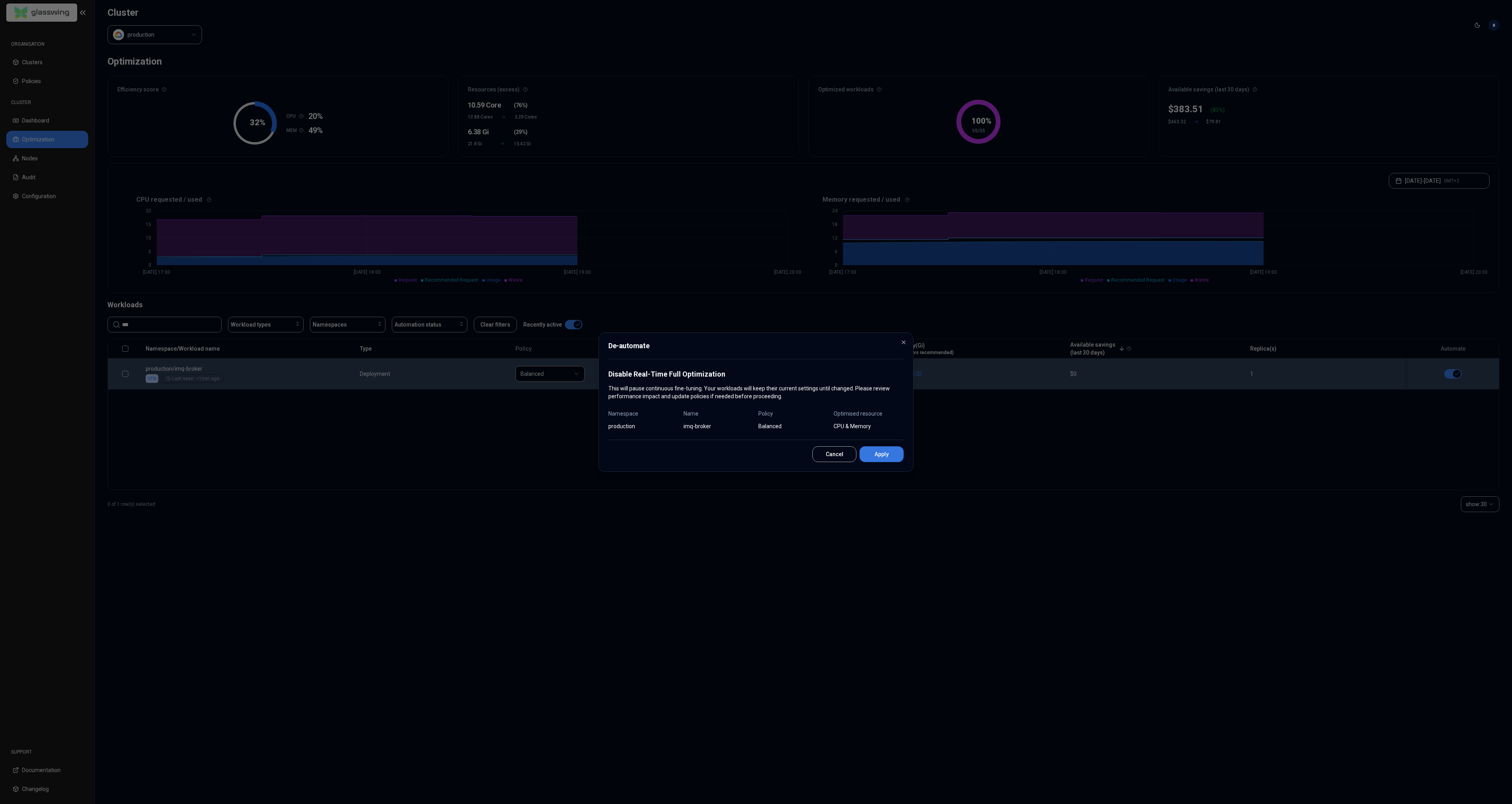
click at [901, 453] on button "Apply" at bounding box center [882, 454] width 44 height 16
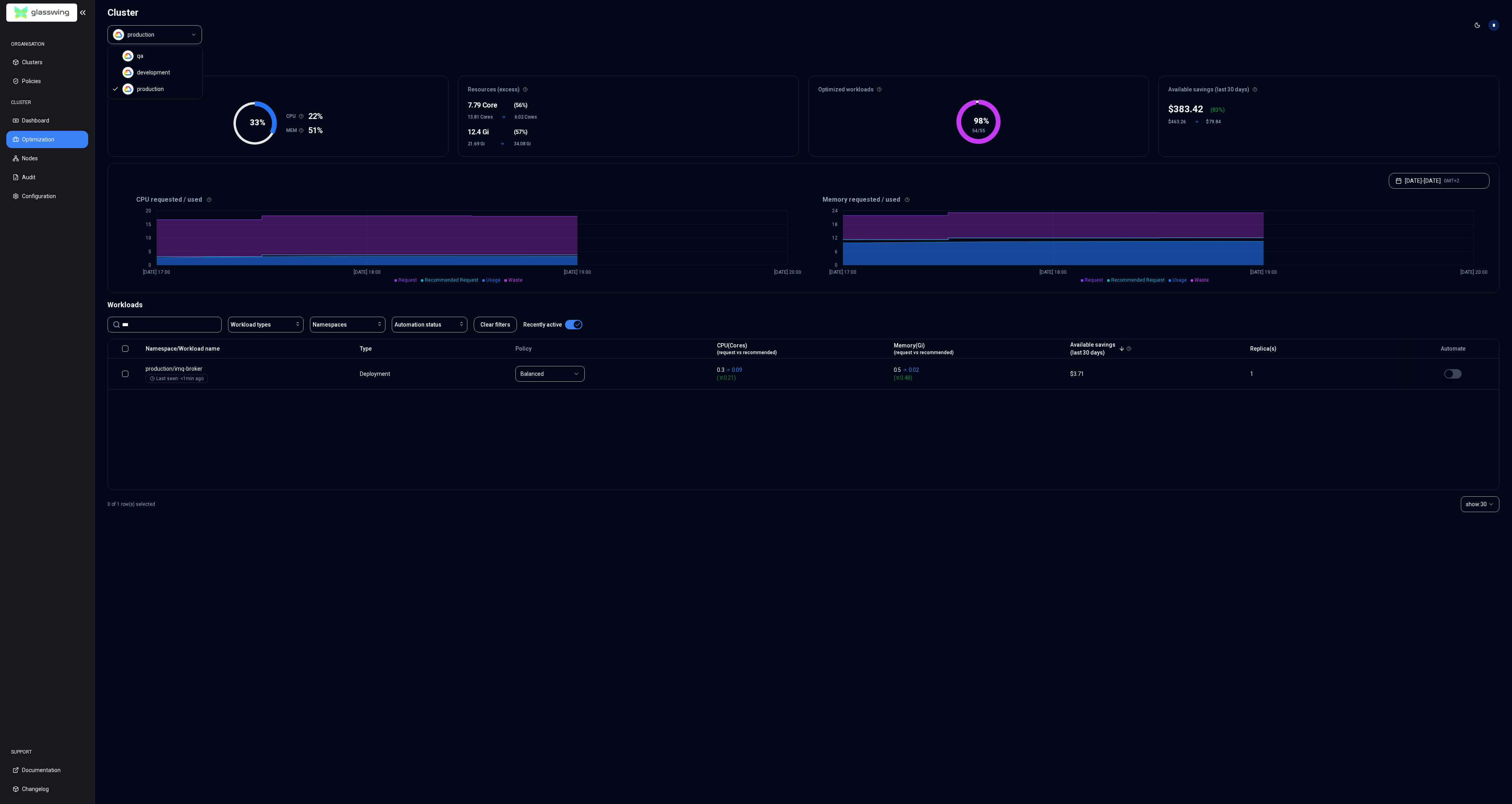
click at [160, 36] on html "ORGANISATION Clusters Policies CLUSTER Dashboard Optimization Nodes Audit Confi…" at bounding box center [756, 402] width 1512 height 804
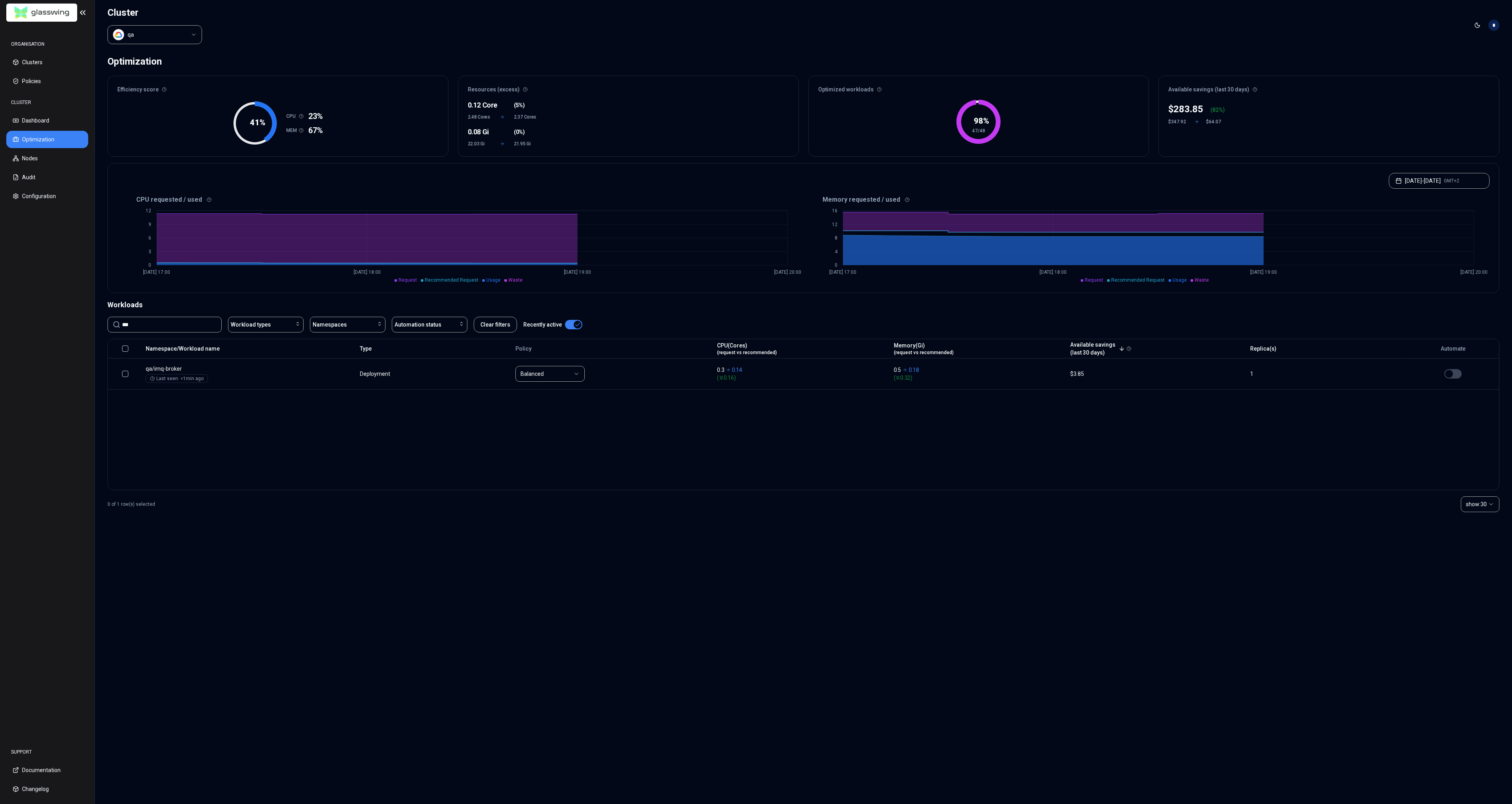
click at [191, 327] on input "***" at bounding box center [169, 324] width 95 height 15
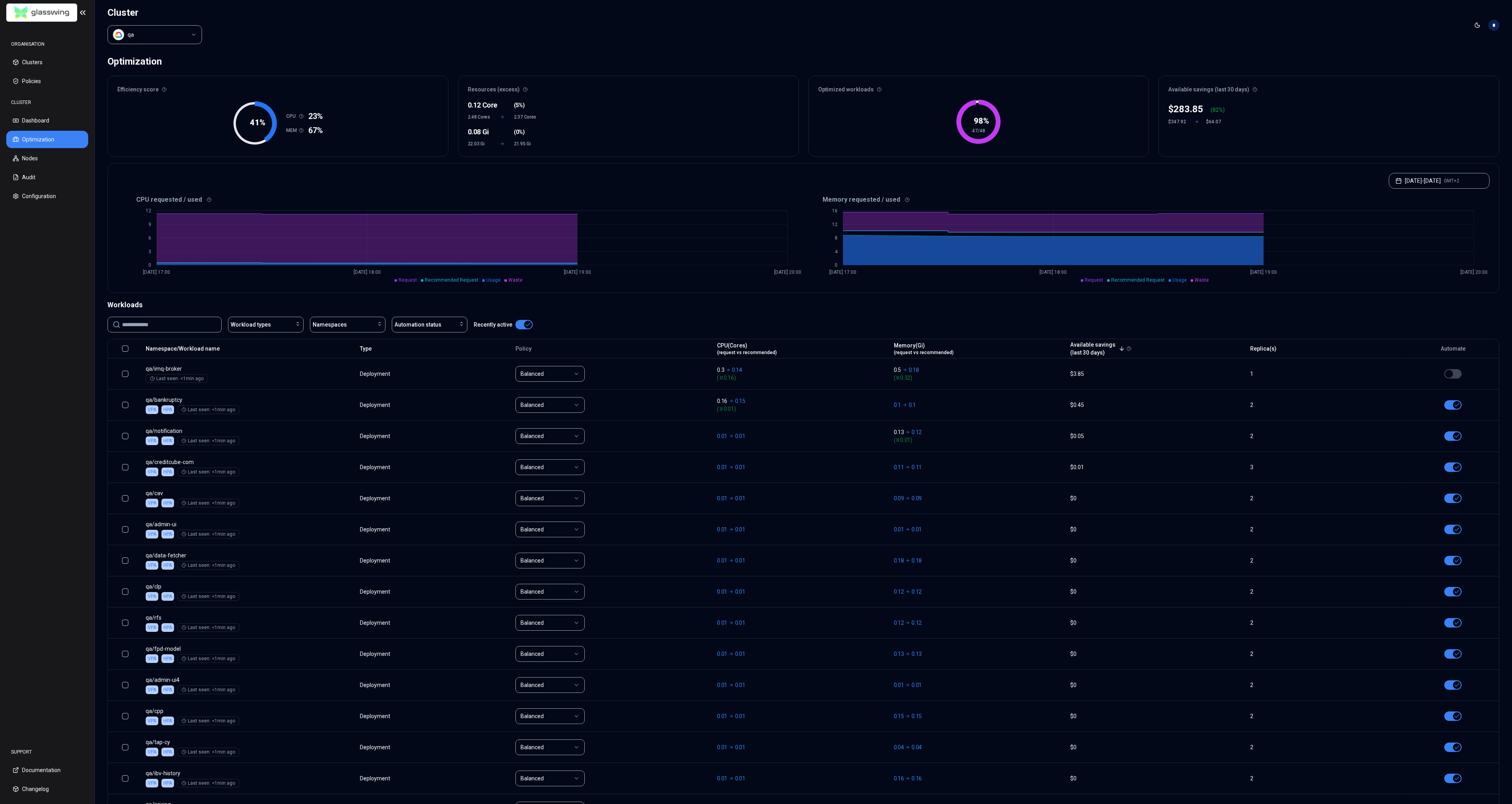
click at [167, 38] on html "ORGANISATION Clusters Policies CLUSTER Dashboard Optimization Nodes Audit Confi…" at bounding box center [756, 402] width 1512 height 804
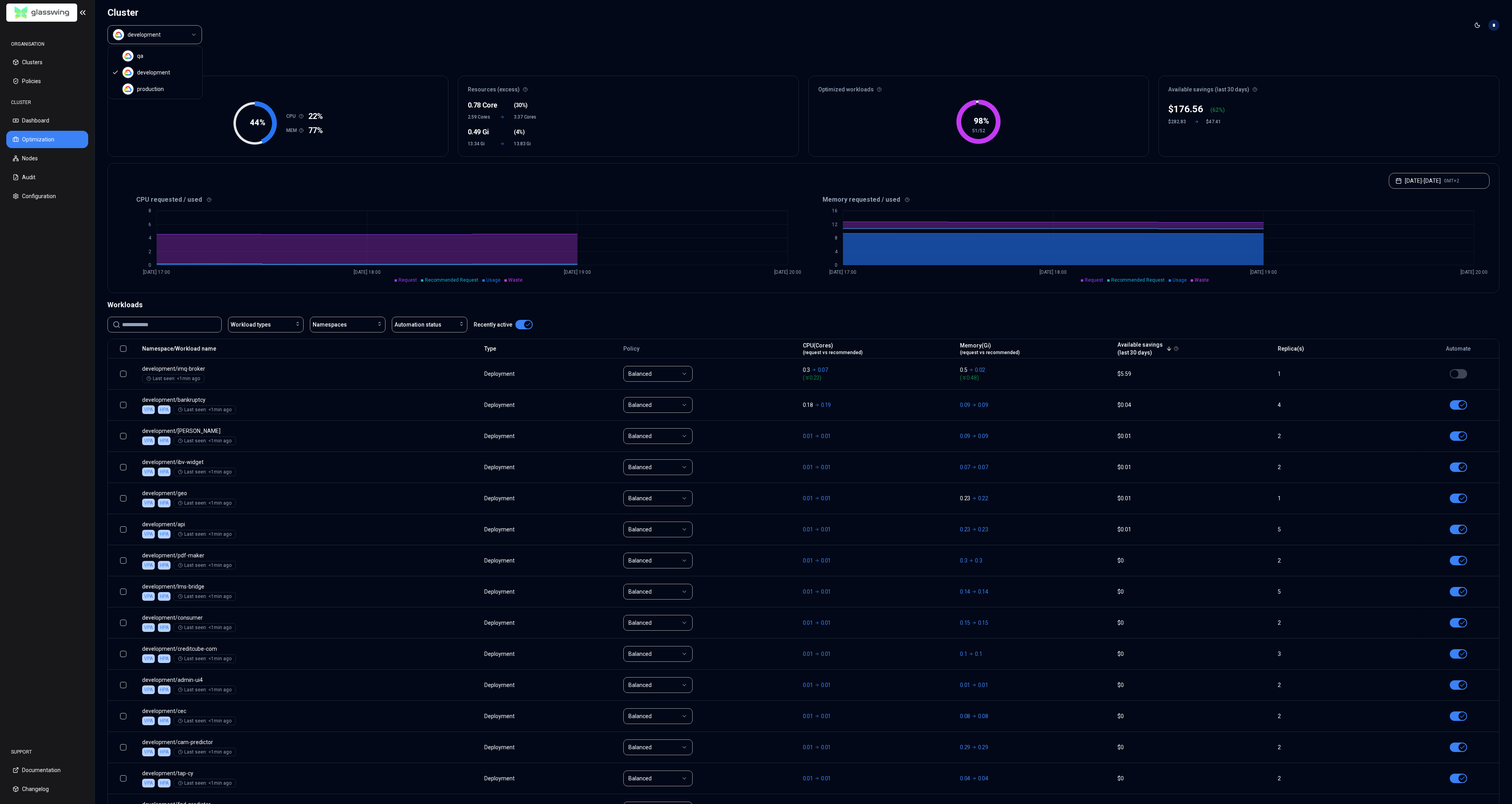
click at [160, 37] on html "ORGANISATION Clusters Policies CLUSTER Dashboard Optimization Nodes Audit Confi…" at bounding box center [756, 402] width 1512 height 804
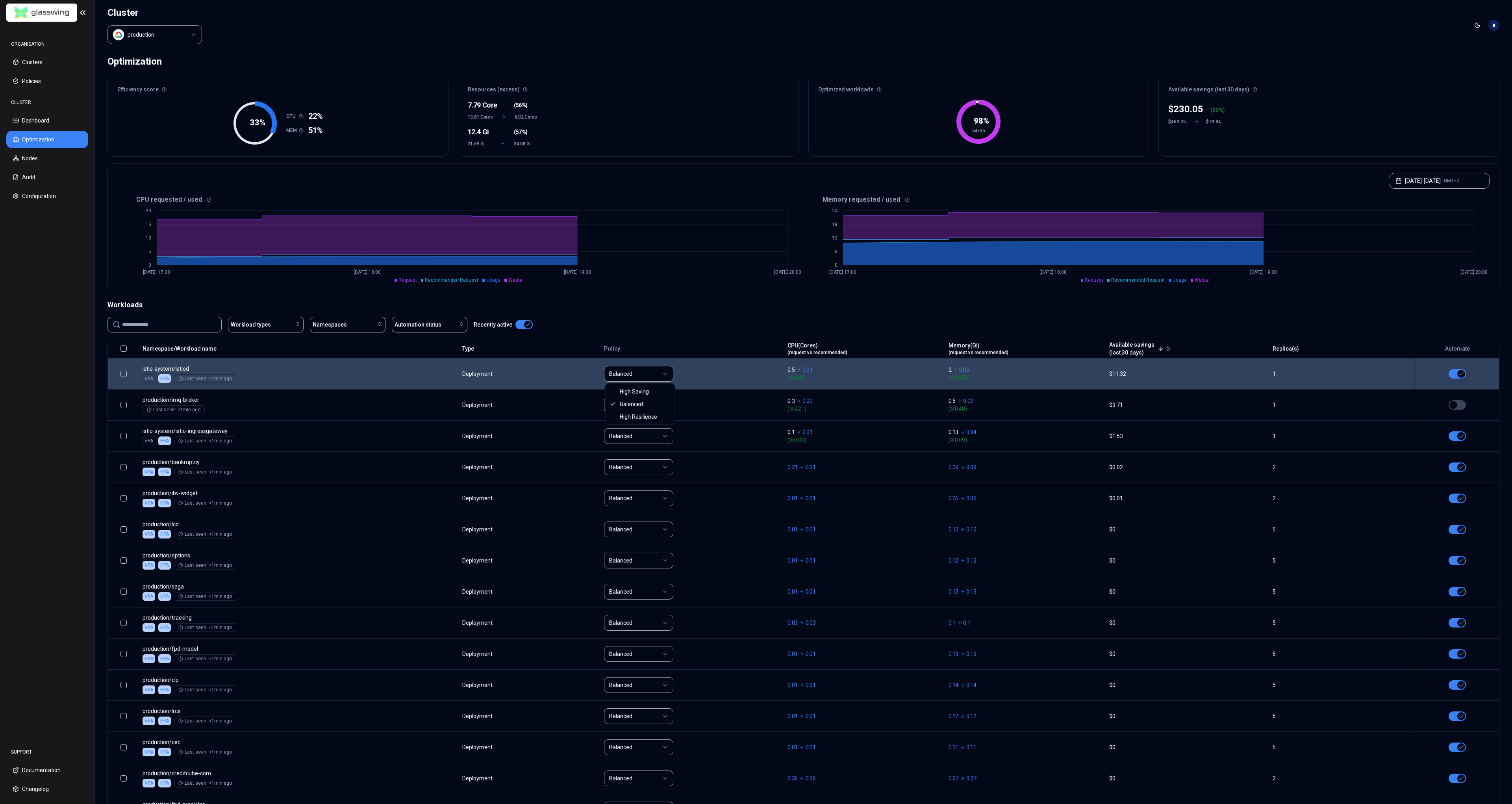
click at [652, 372] on html "ORGANISATION Clusters Policies CLUSTER Dashboard Optimization Nodes Audit Confi…" at bounding box center [756, 402] width 1512 height 804
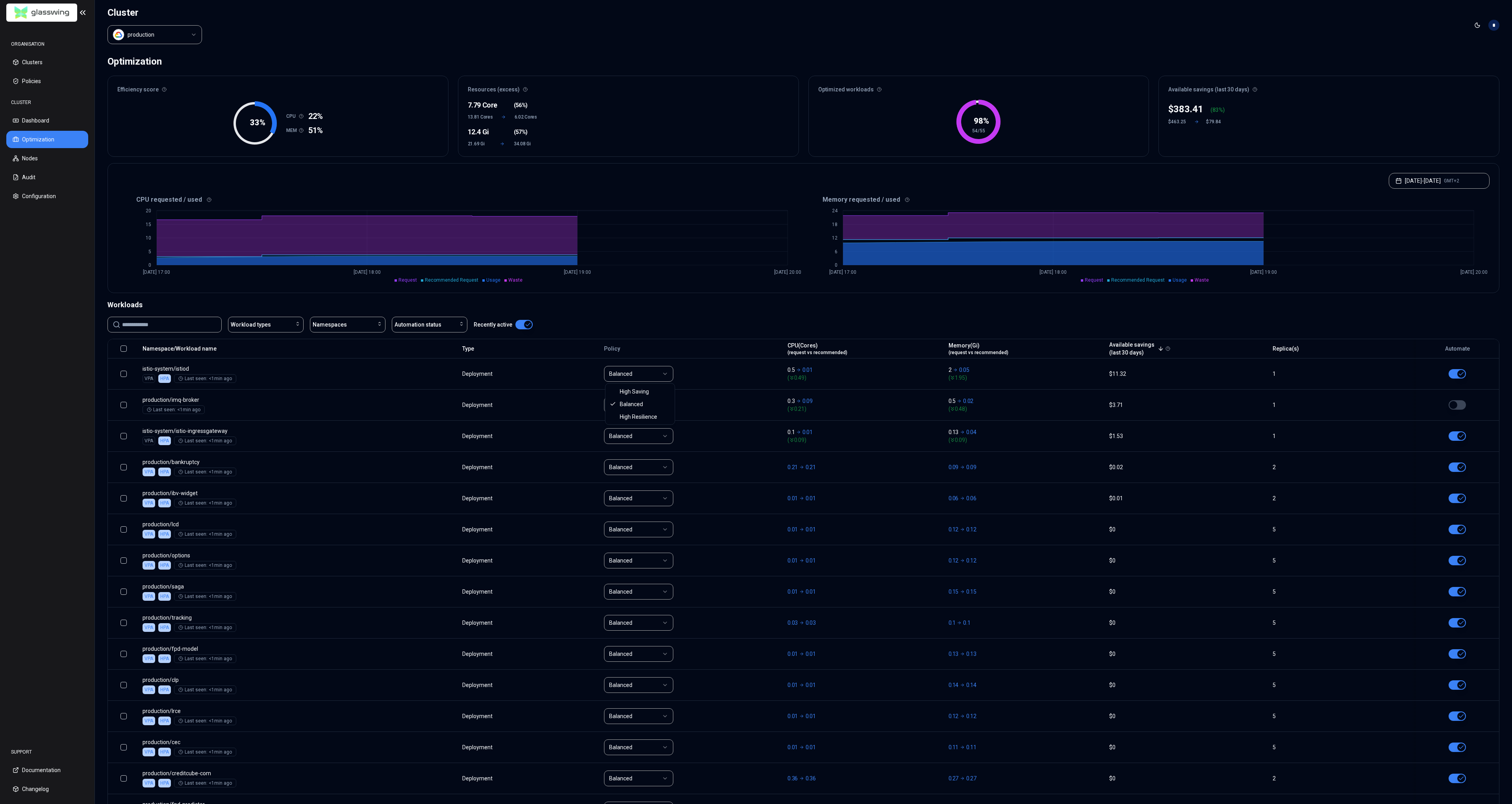
click at [203, 326] on html "ORGANISATION Clusters Policies CLUSTER Dashboard Optimization Nodes Audit Confi…" at bounding box center [756, 402] width 1512 height 804
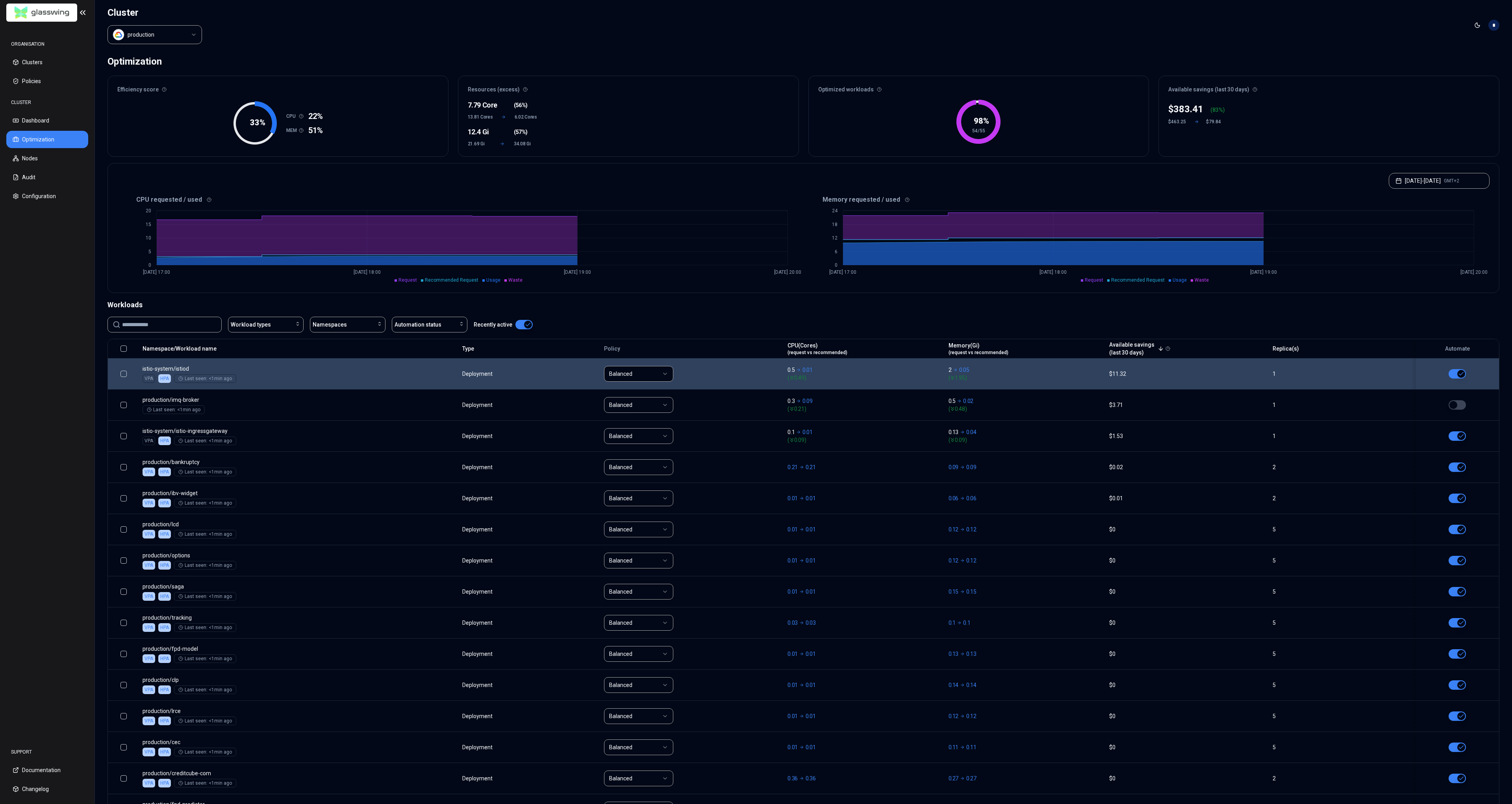
click at [1456, 375] on button "button" at bounding box center [1457, 373] width 17 height 10
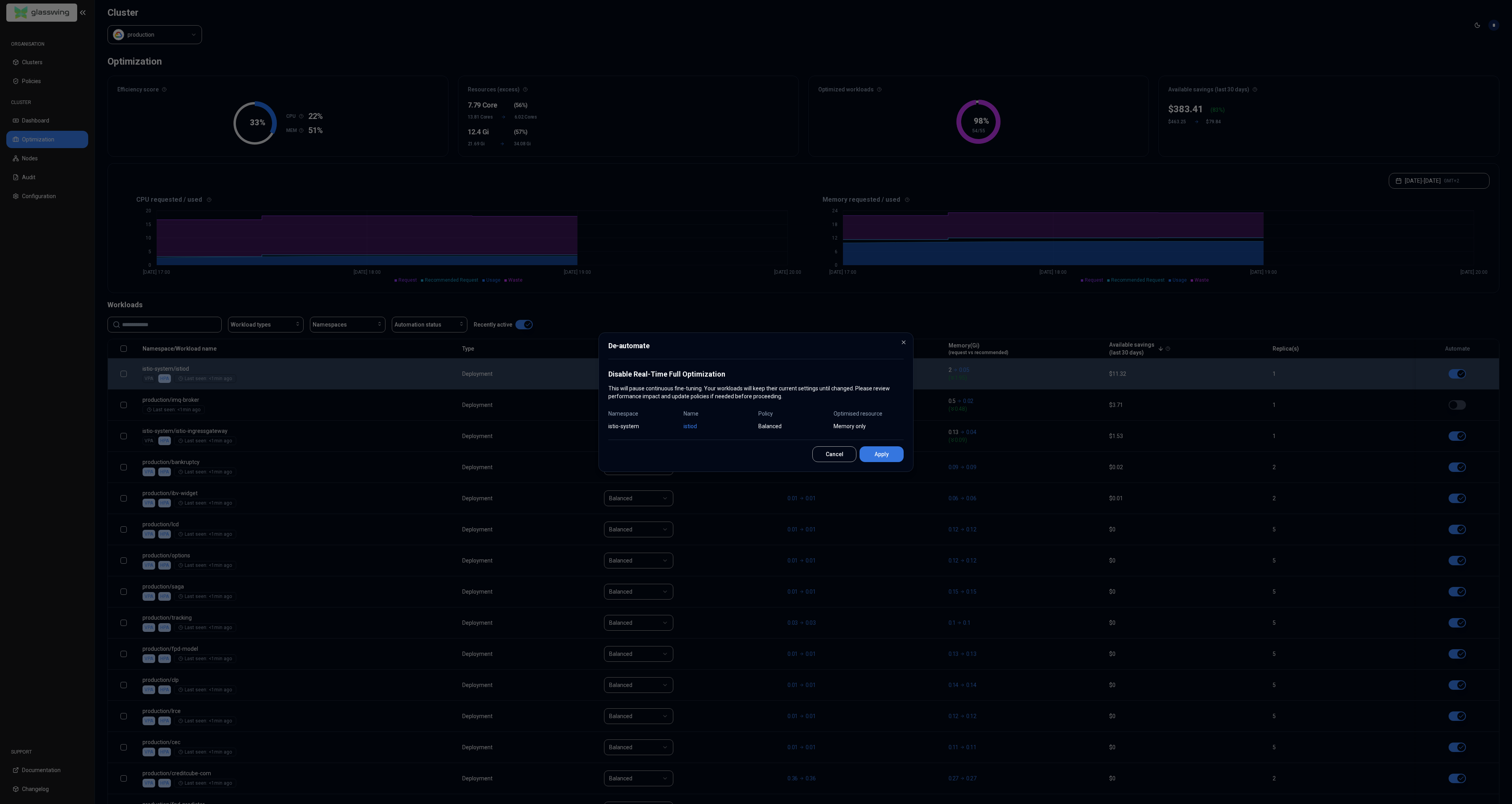
click at [891, 458] on button "Apply" at bounding box center [882, 454] width 44 height 16
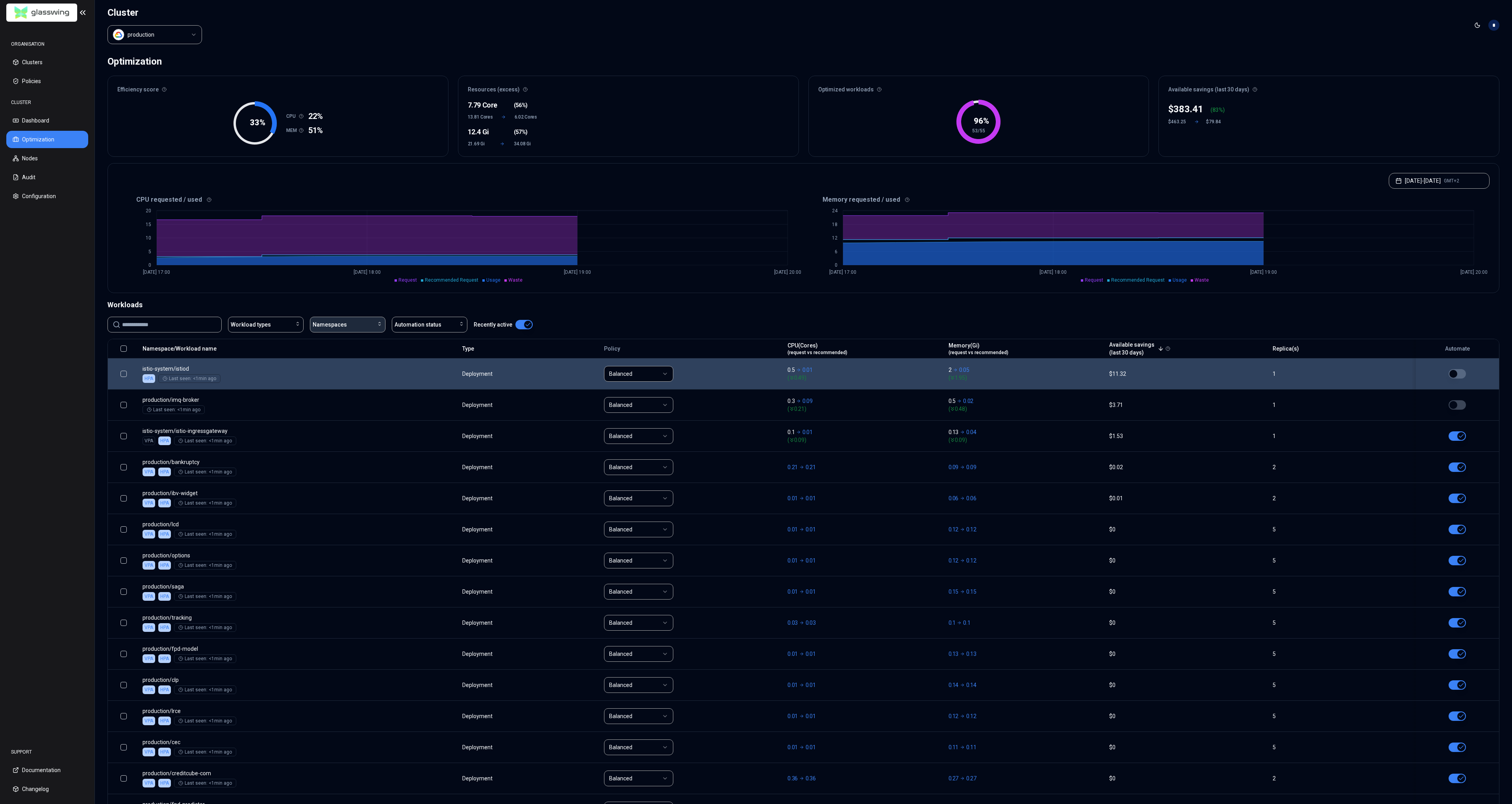
click at [340, 327] on span "Namespaces" at bounding box center [330, 324] width 34 height 8
click at [338, 357] on span "istio-system" at bounding box center [330, 355] width 31 height 8
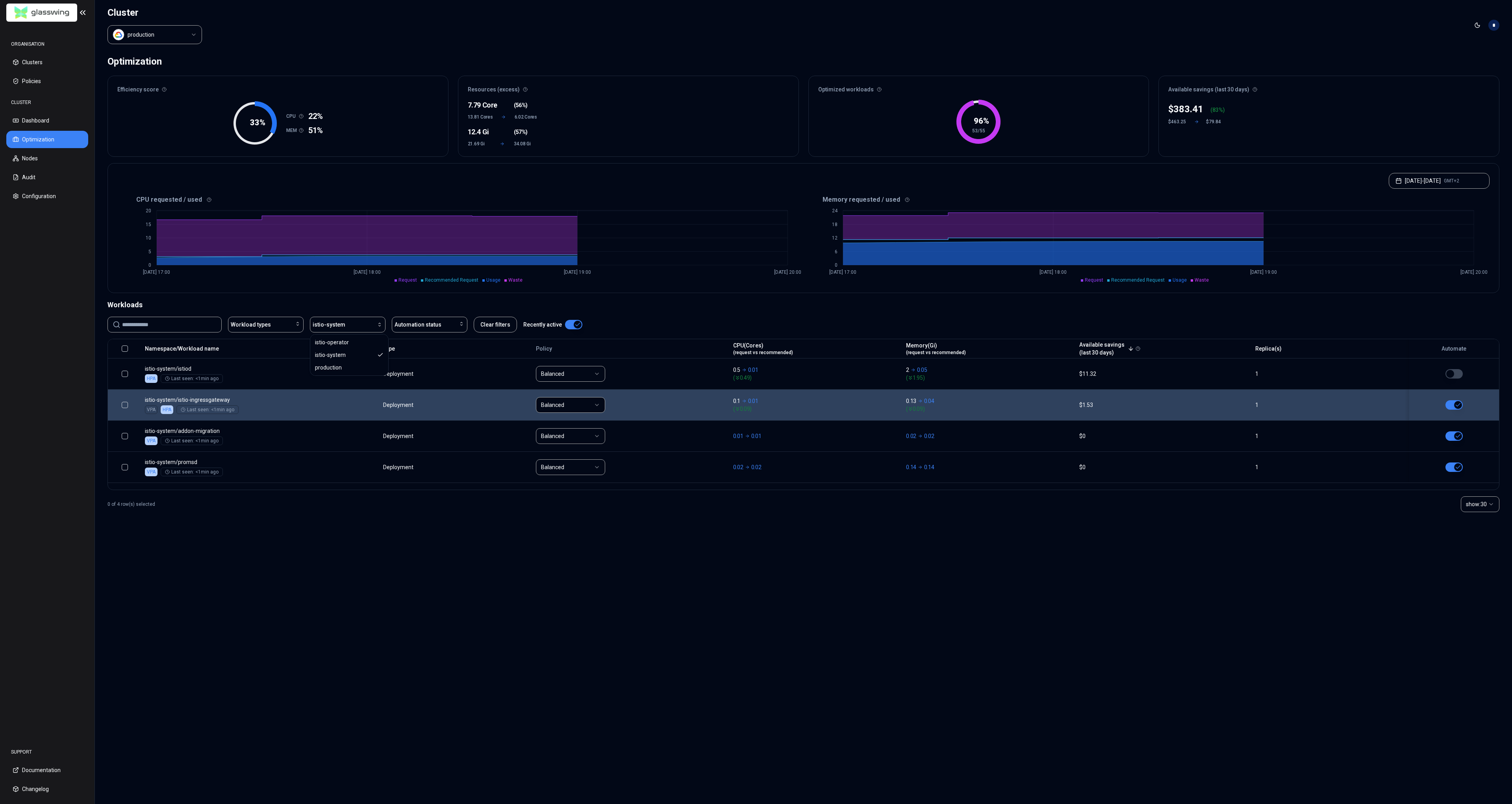
click at [1455, 407] on button "button" at bounding box center [1454, 405] width 17 height 10
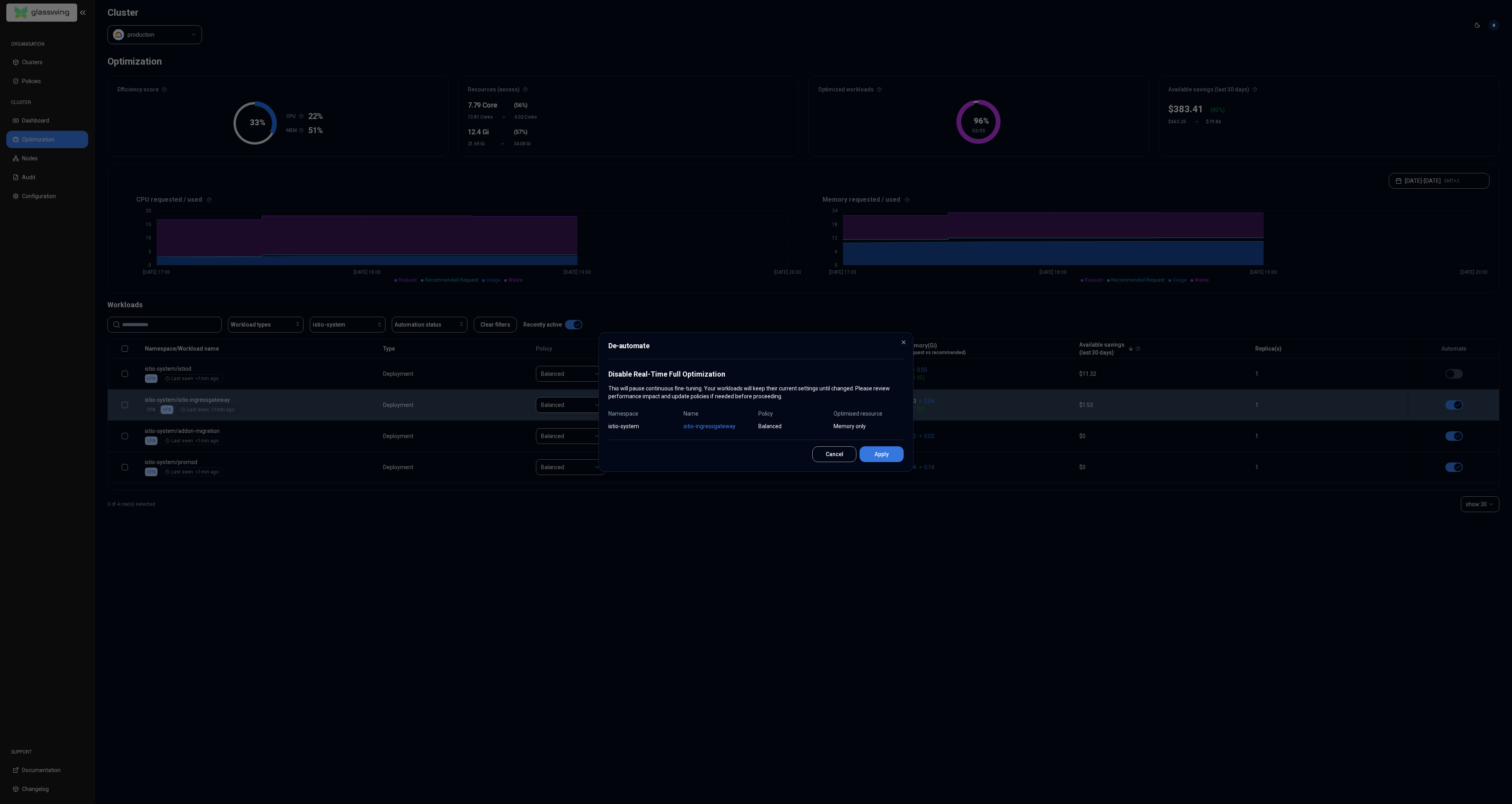
click at [895, 455] on button "Apply" at bounding box center [882, 454] width 44 height 16
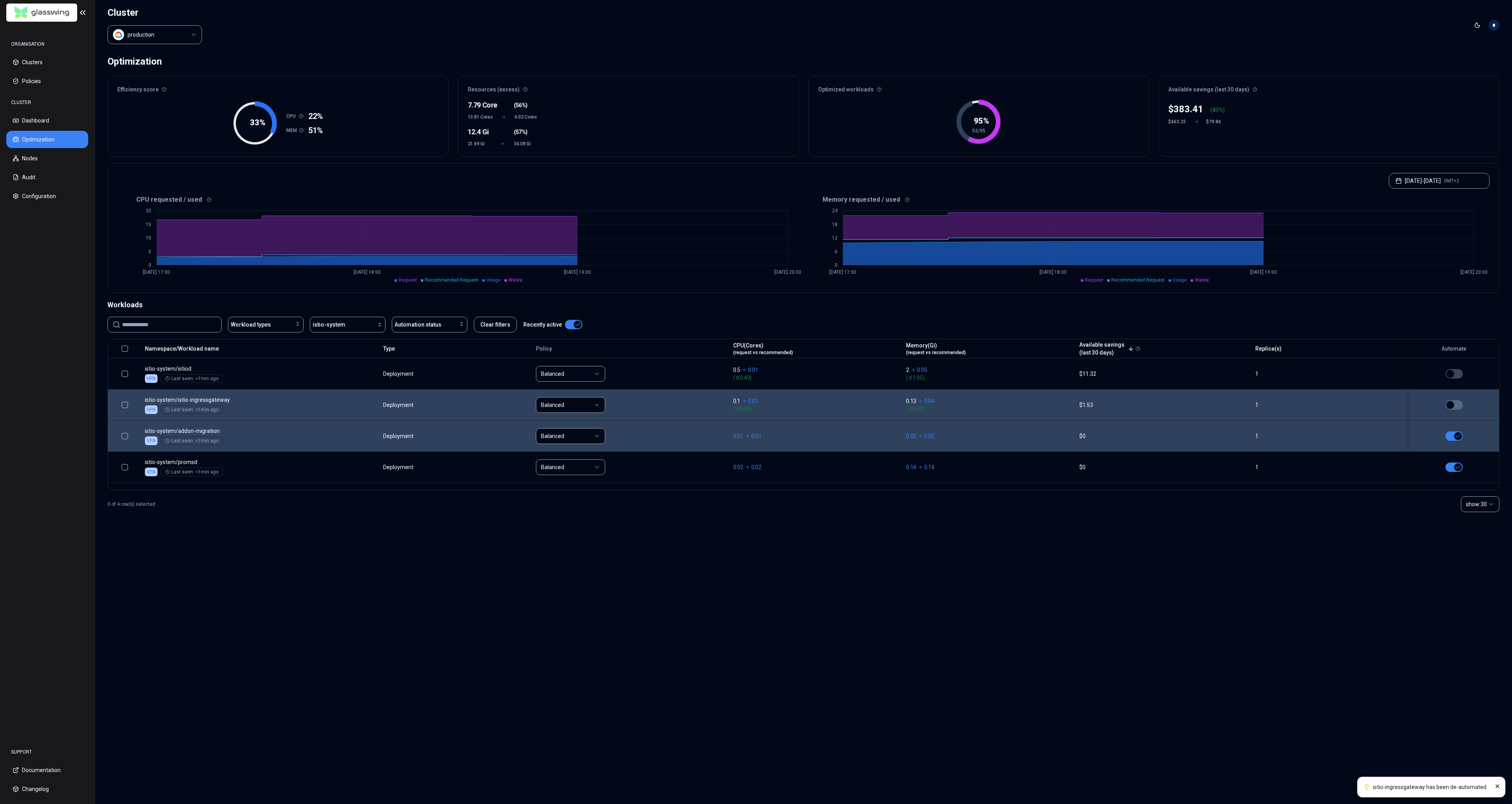
click at [1456, 434] on button "button" at bounding box center [1454, 436] width 17 height 10
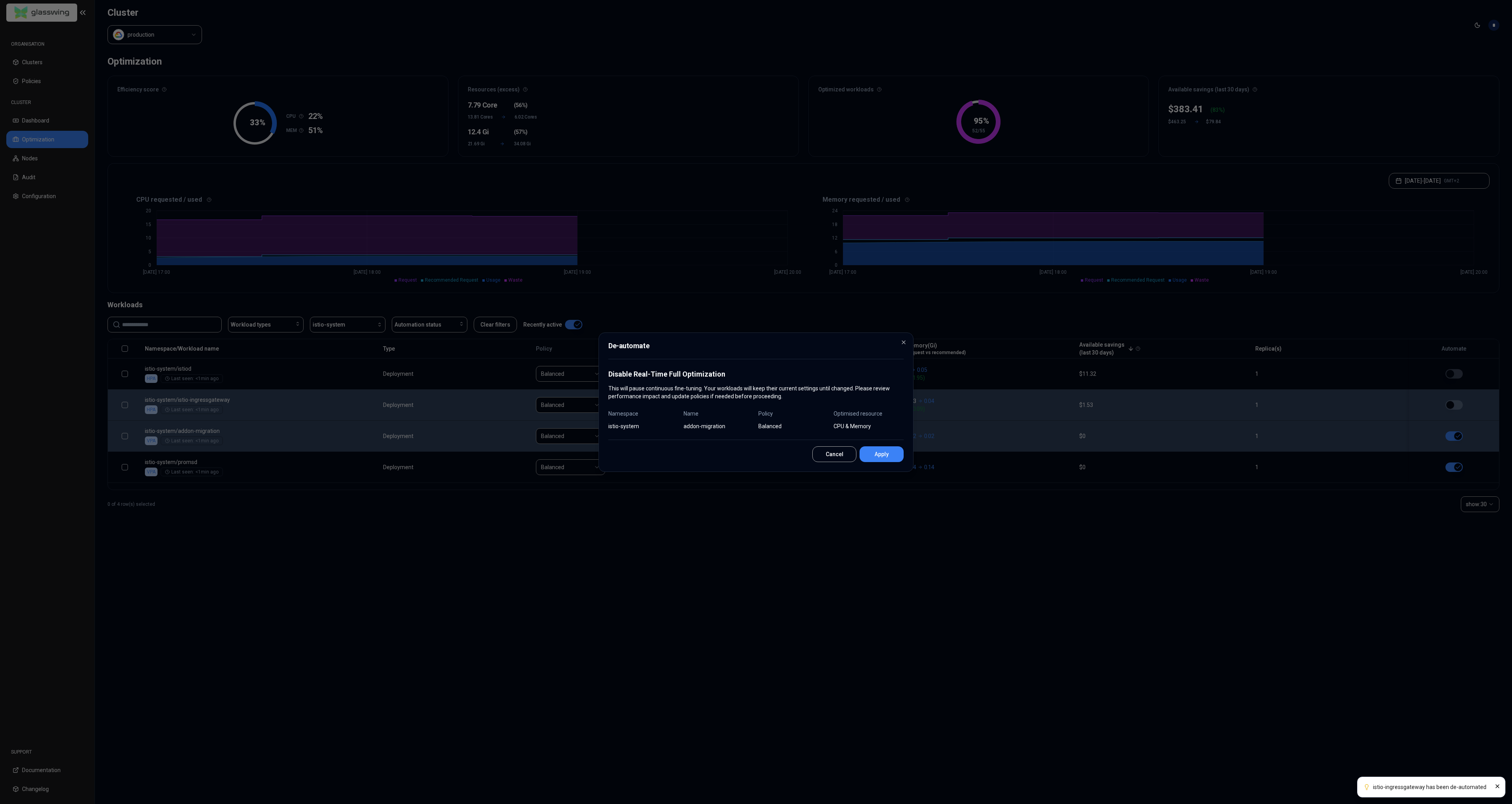
click at [878, 458] on button "Apply" at bounding box center [882, 454] width 44 height 16
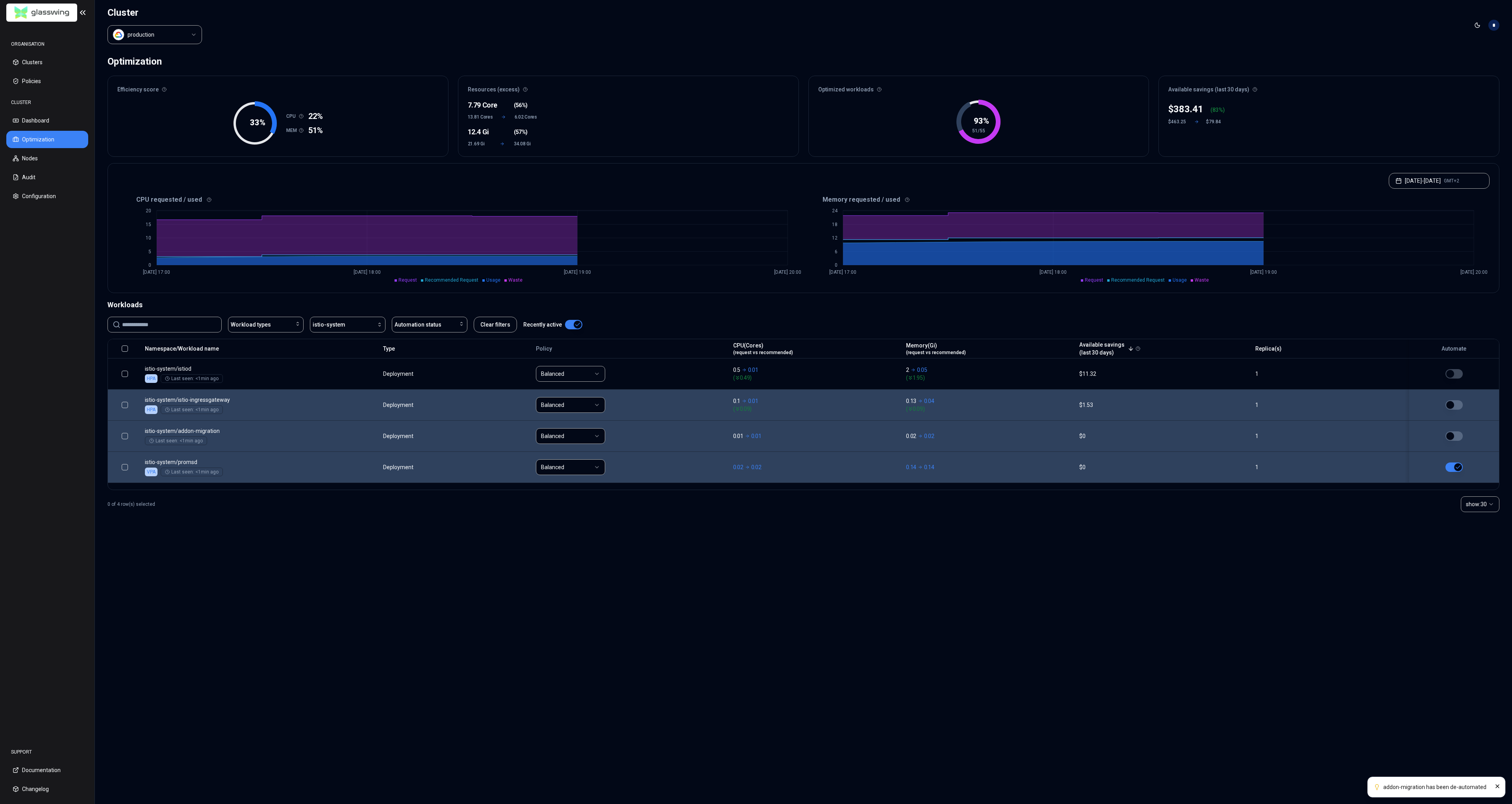
click at [1446, 467] on button "button" at bounding box center [1454, 467] width 17 height 10
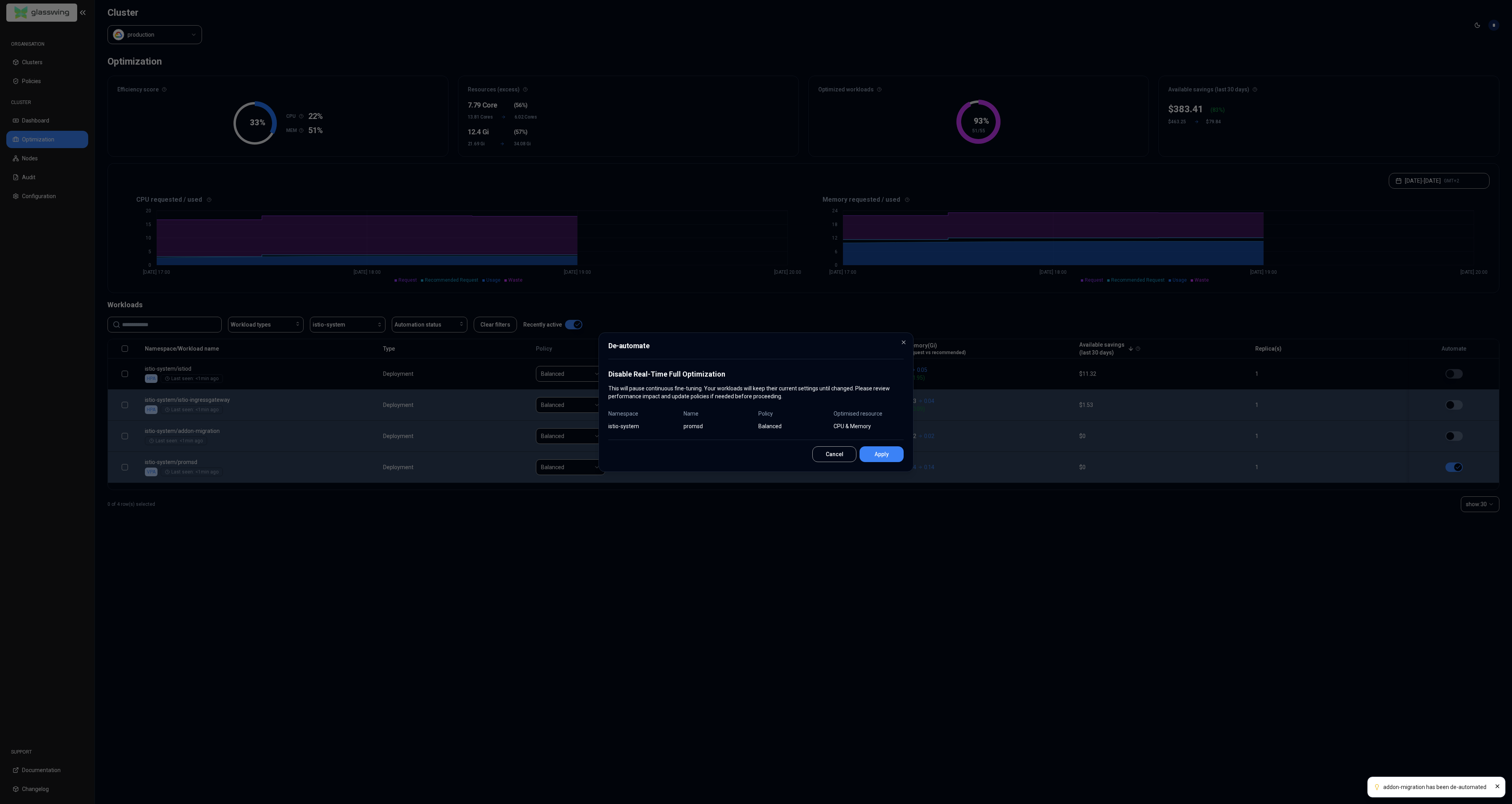
click at [868, 458] on button "Apply" at bounding box center [882, 454] width 44 height 16
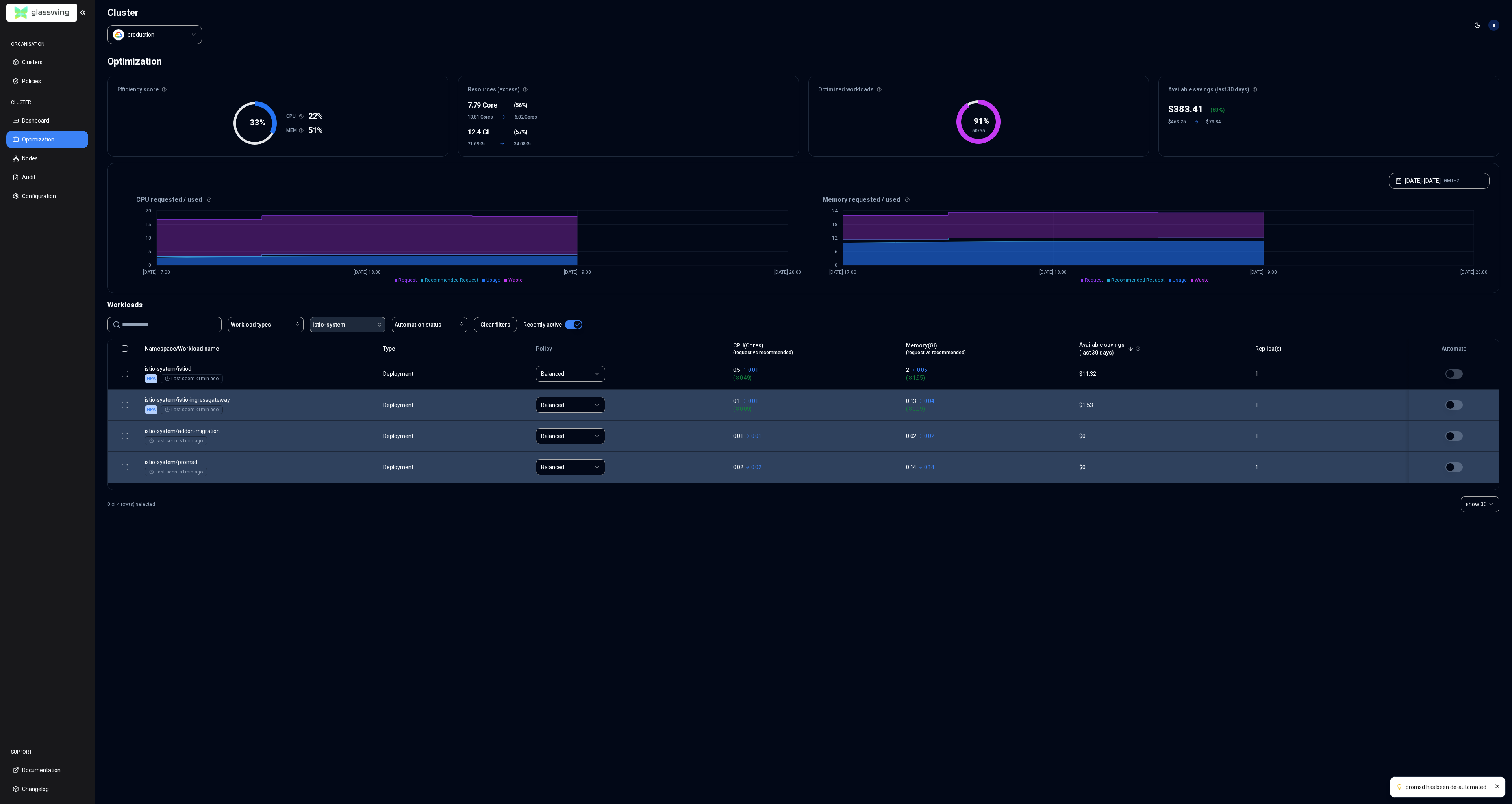
click at [341, 328] on span "istio-system" at bounding box center [329, 324] width 33 height 8
click at [342, 343] on span "istio-operator" at bounding box center [331, 342] width 34 height 8
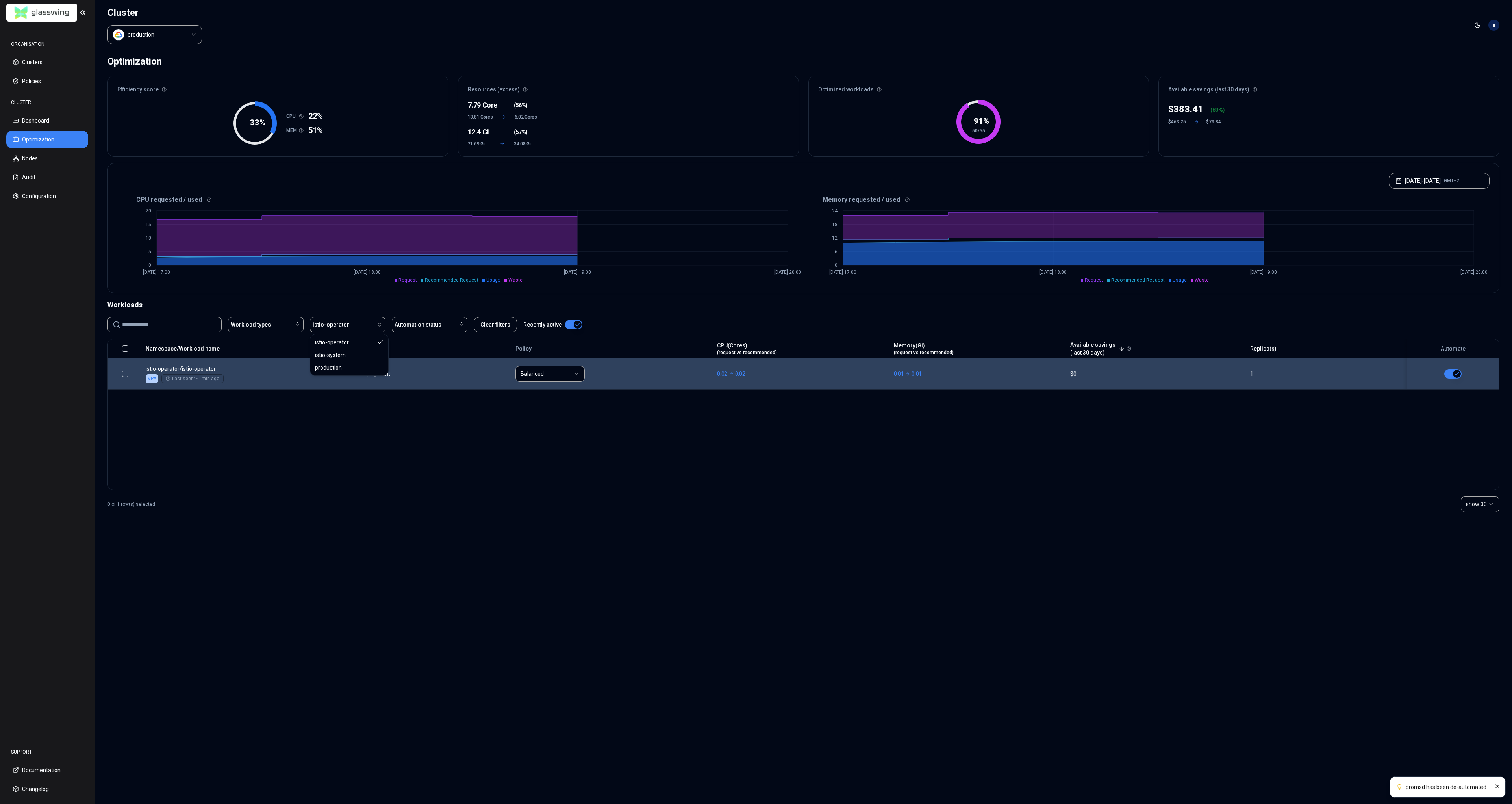
click at [1452, 375] on button "button" at bounding box center [1453, 373] width 17 height 10
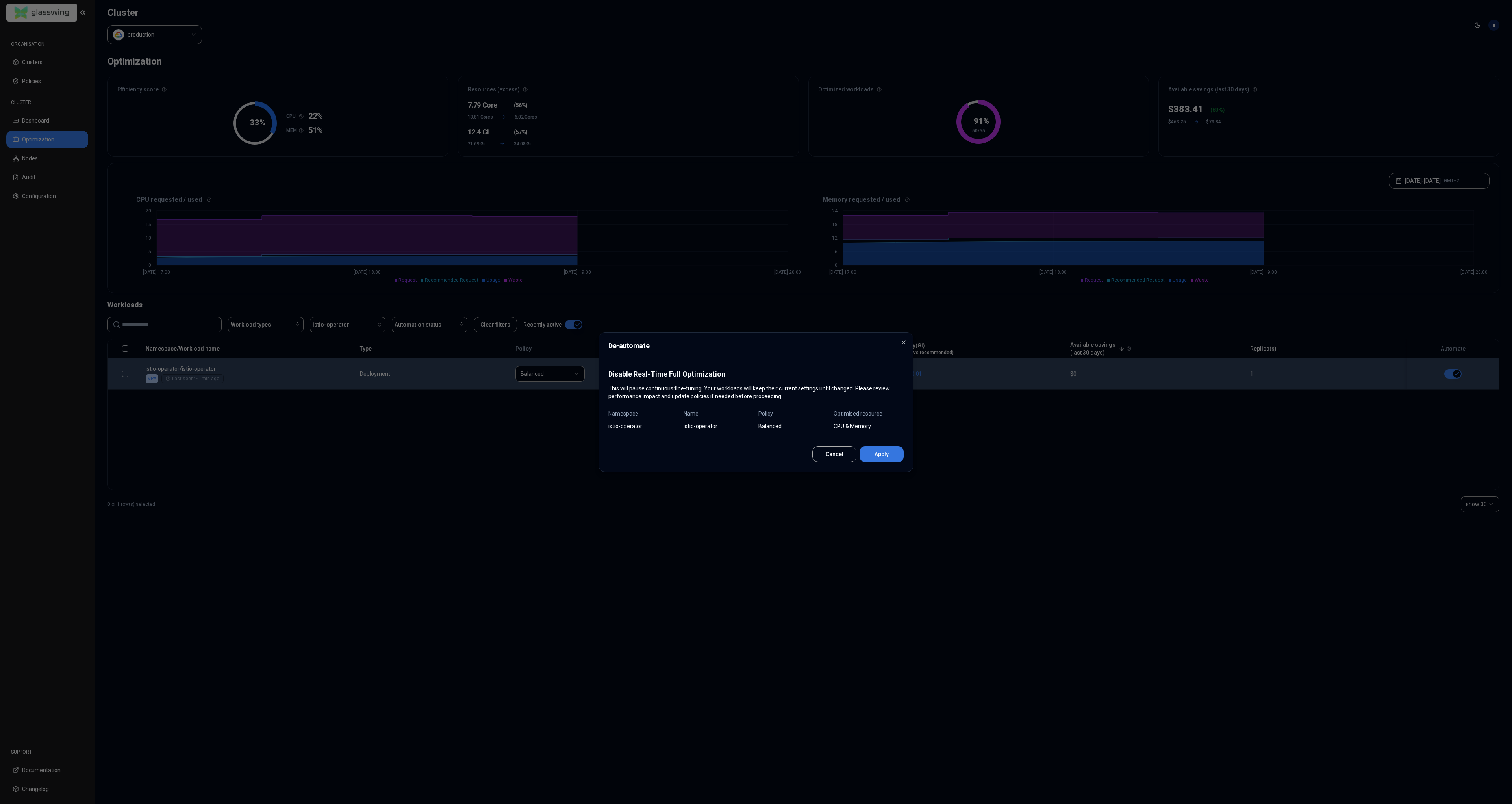
click at [903, 456] on button "Apply" at bounding box center [882, 454] width 44 height 16
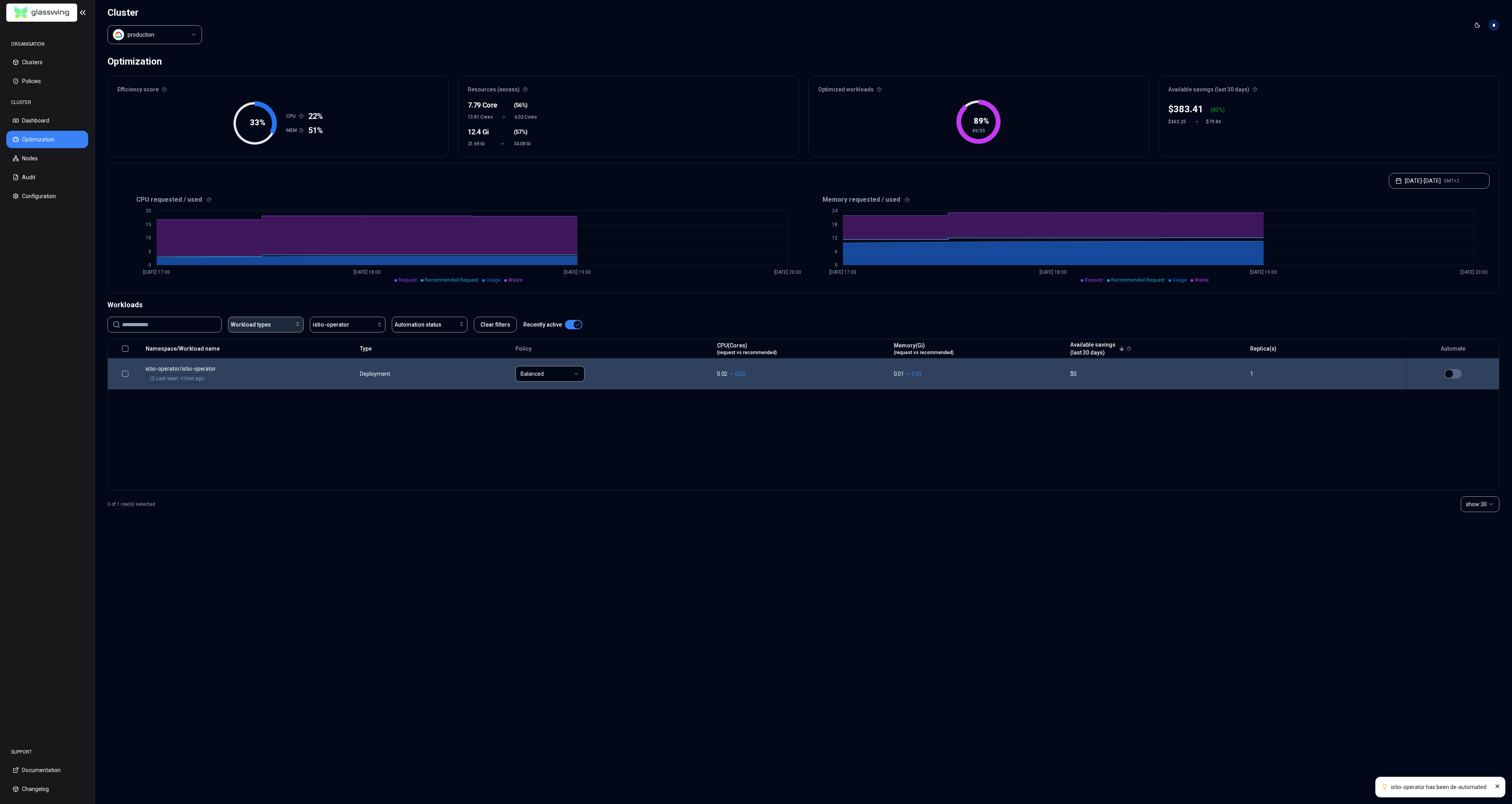
click at [281, 329] on button "Workload types" at bounding box center [265, 324] width 75 height 16
click at [280, 329] on button "Workload types" at bounding box center [265, 324] width 75 height 16
click at [269, 340] on div "Deployment" at bounding box center [267, 342] width 75 height 13
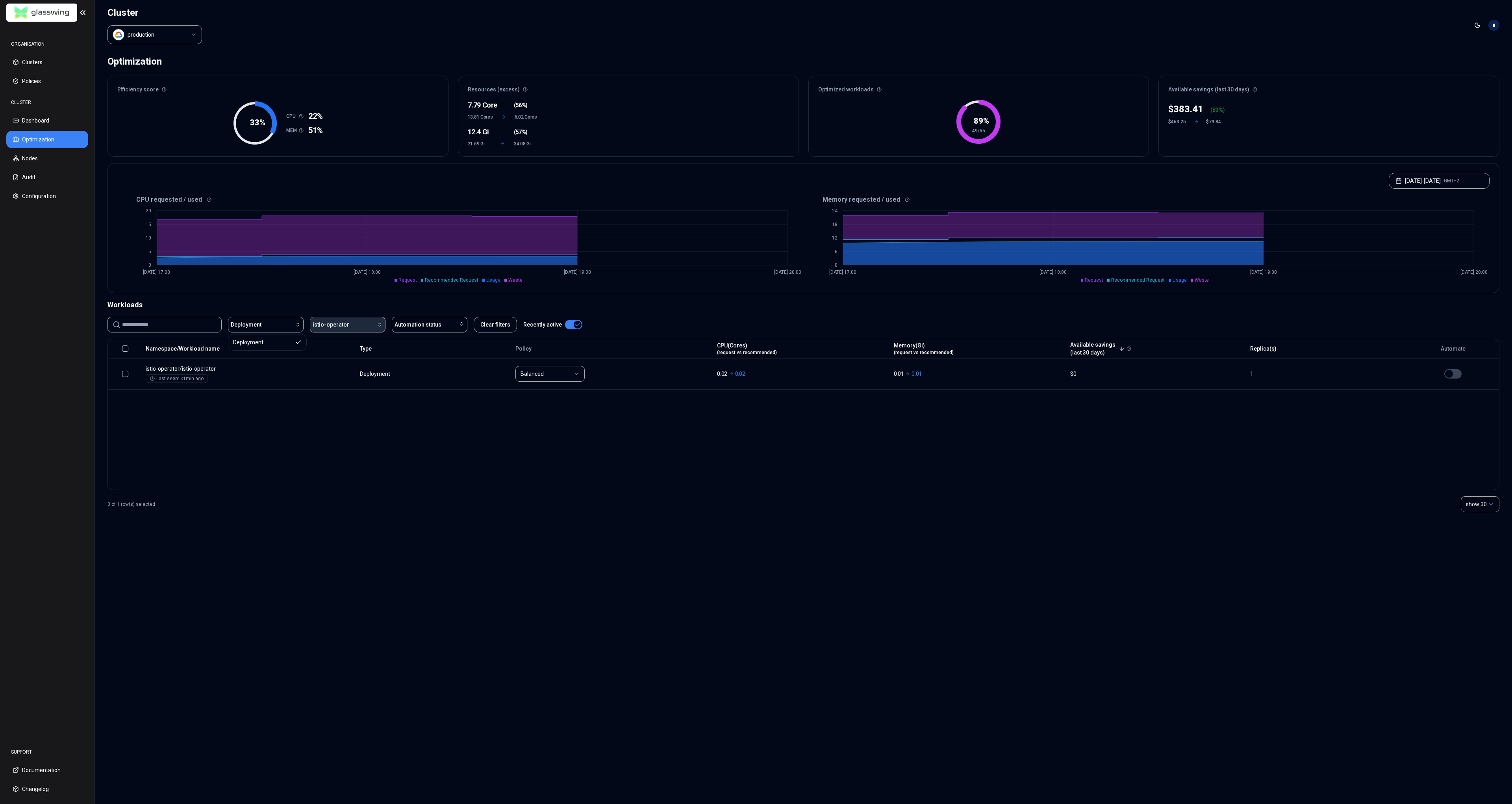
click at [350, 324] on div "button" at bounding box center [366, 324] width 33 height 6
click at [344, 369] on div "production" at bounding box center [350, 367] width 75 height 13
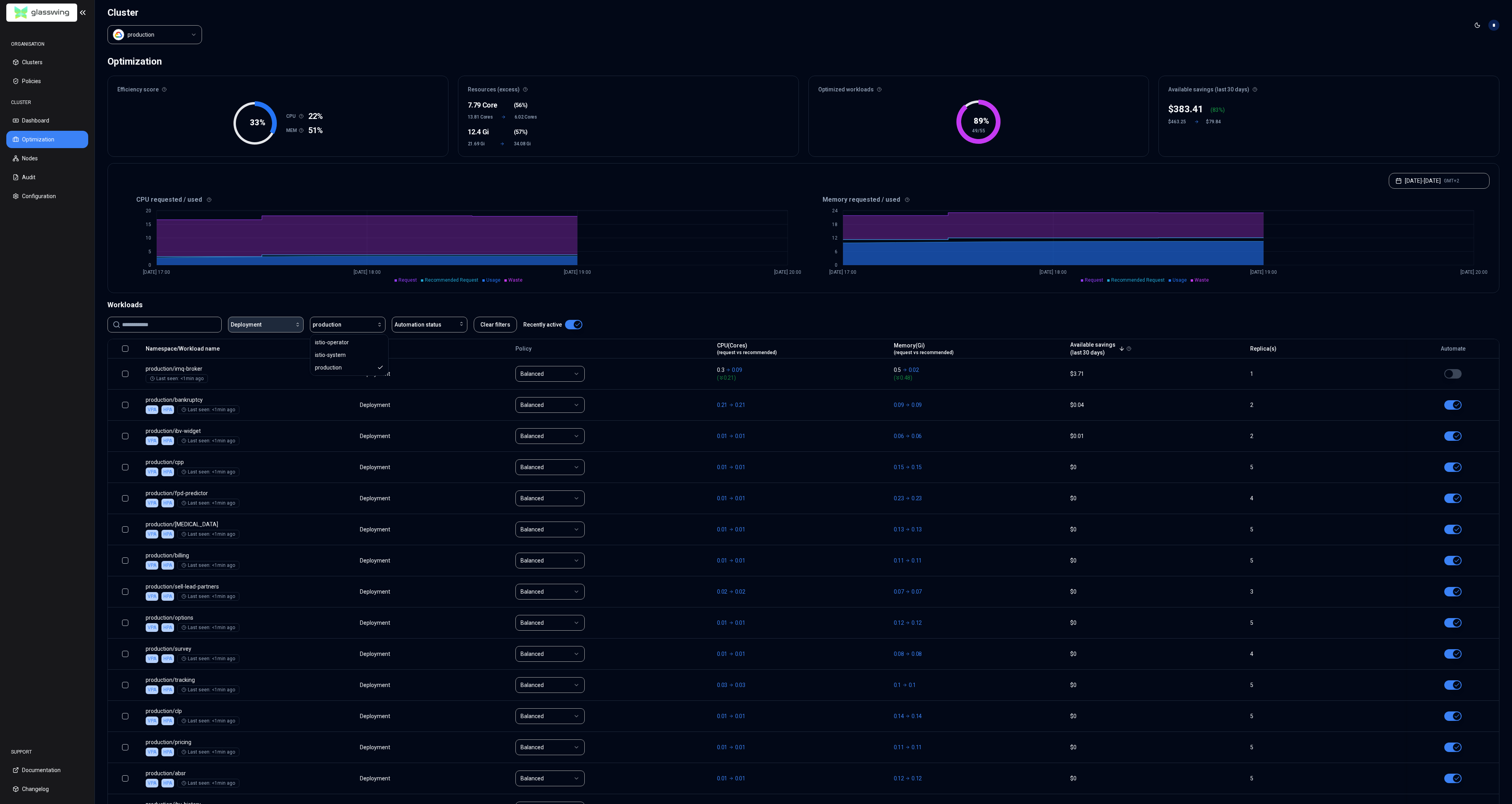
click at [252, 324] on span "Deployment" at bounding box center [246, 324] width 31 height 8
click at [164, 327] on input at bounding box center [169, 324] width 95 height 15
click at [167, 29] on html "ORGANISATION Clusters Policies CLUSTER Dashboard Optimization Nodes Audit Confi…" at bounding box center [756, 402] width 1512 height 804
click at [167, 29] on html "ORGANISATION Clusters Policies CLUSTER Dashboard Optimization Nodes Audit Confi…" at bounding box center [756, 402] width 1512 height 804
click at [354, 29] on header "Cluster production Toggle theme *" at bounding box center [803, 25] width 1417 height 50
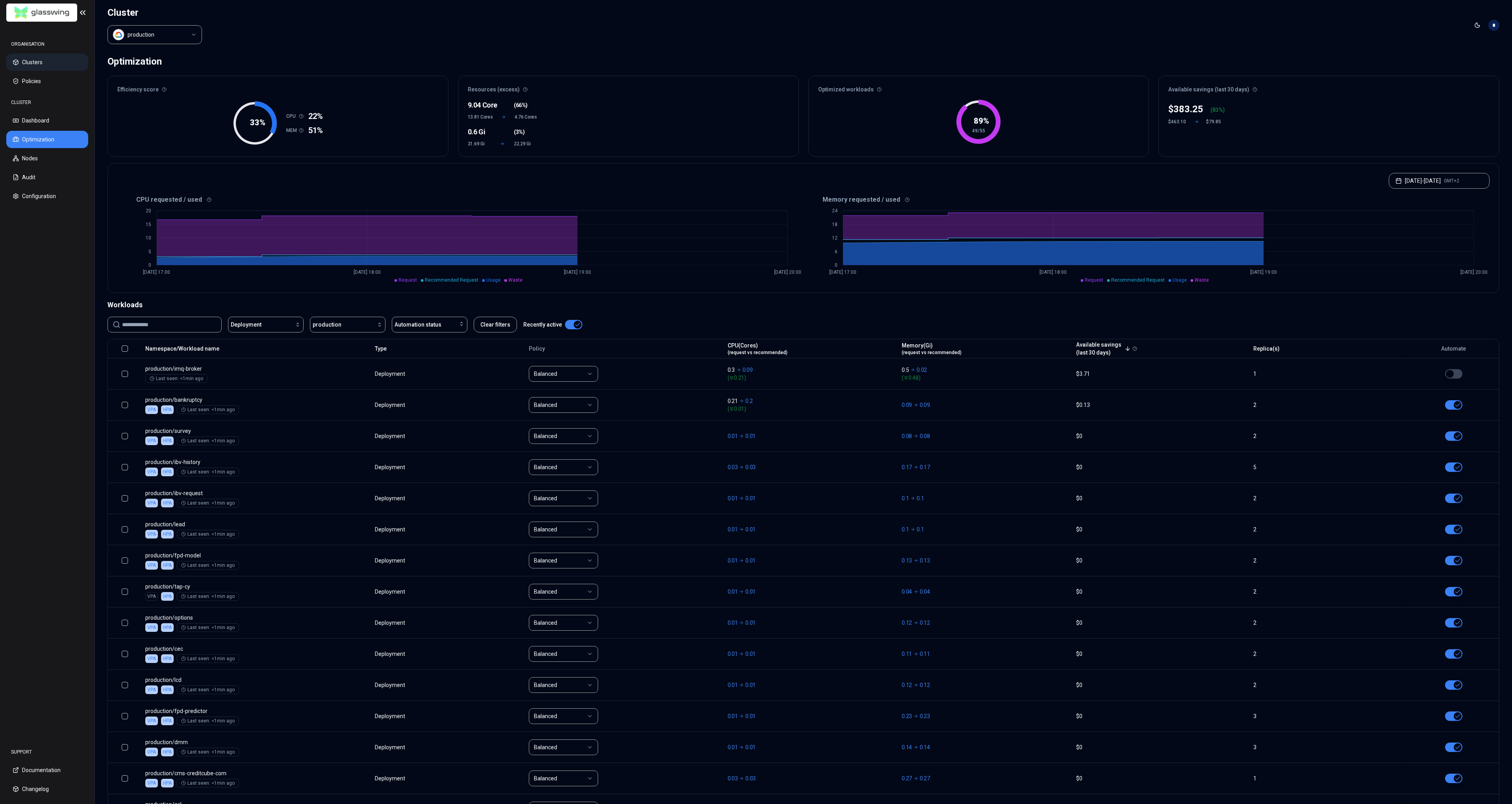
click at [55, 60] on button "Clusters" at bounding box center [47, 62] width 82 height 17
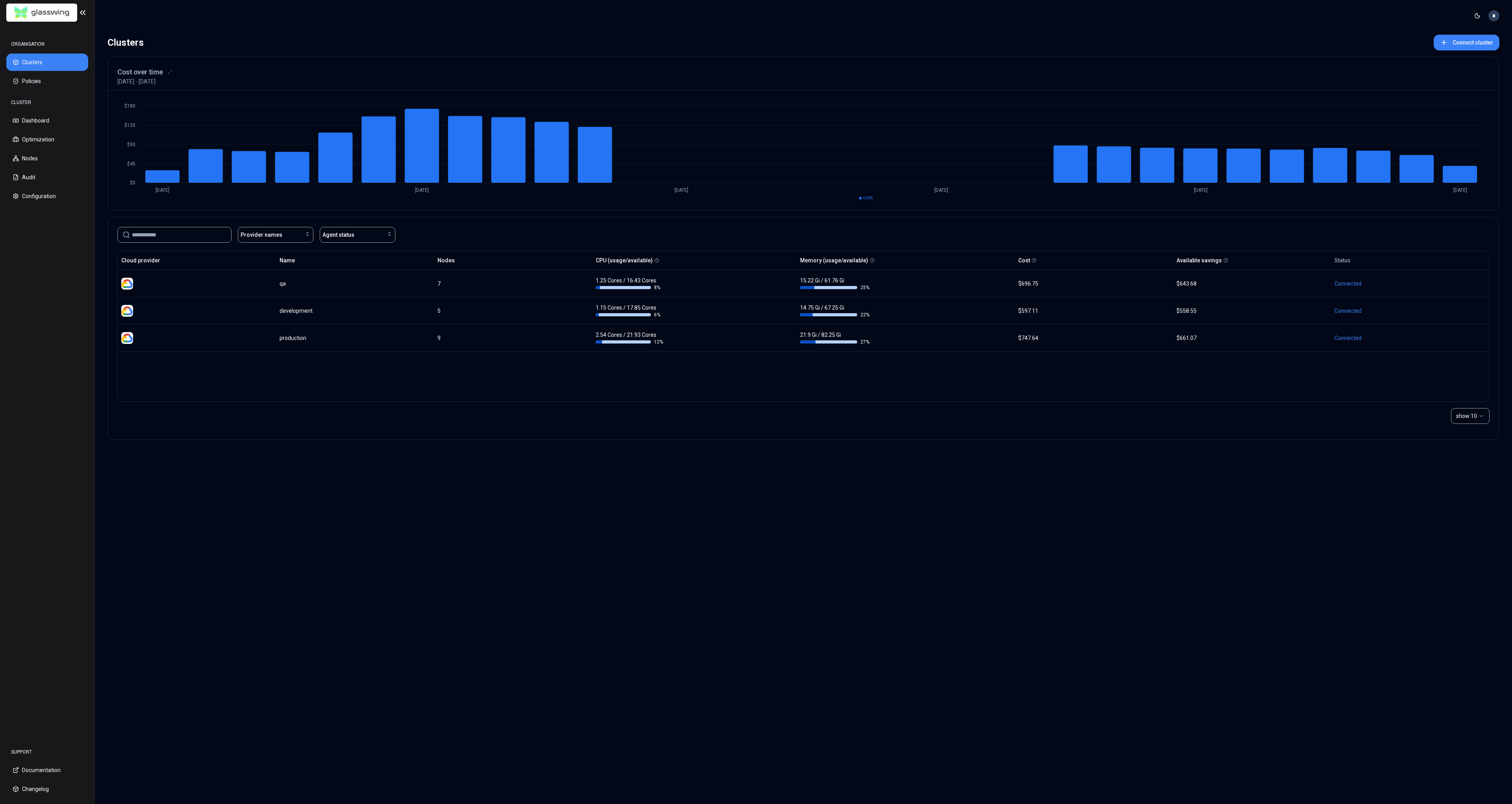
click at [1495, 14] on html "ORGANISATION Clusters Policies CLUSTER Dashboard Optimization Nodes Audit Confi…" at bounding box center [756, 402] width 1512 height 804
click at [1495, 14] on html "ORGANISATION Clusters Policies CLUSTER Dashboard Optimization Nodes Audit Confi…" at bounding box center [756, 402] width 1512 height 804
